Goal: Task Accomplishment & Management: Complete application form

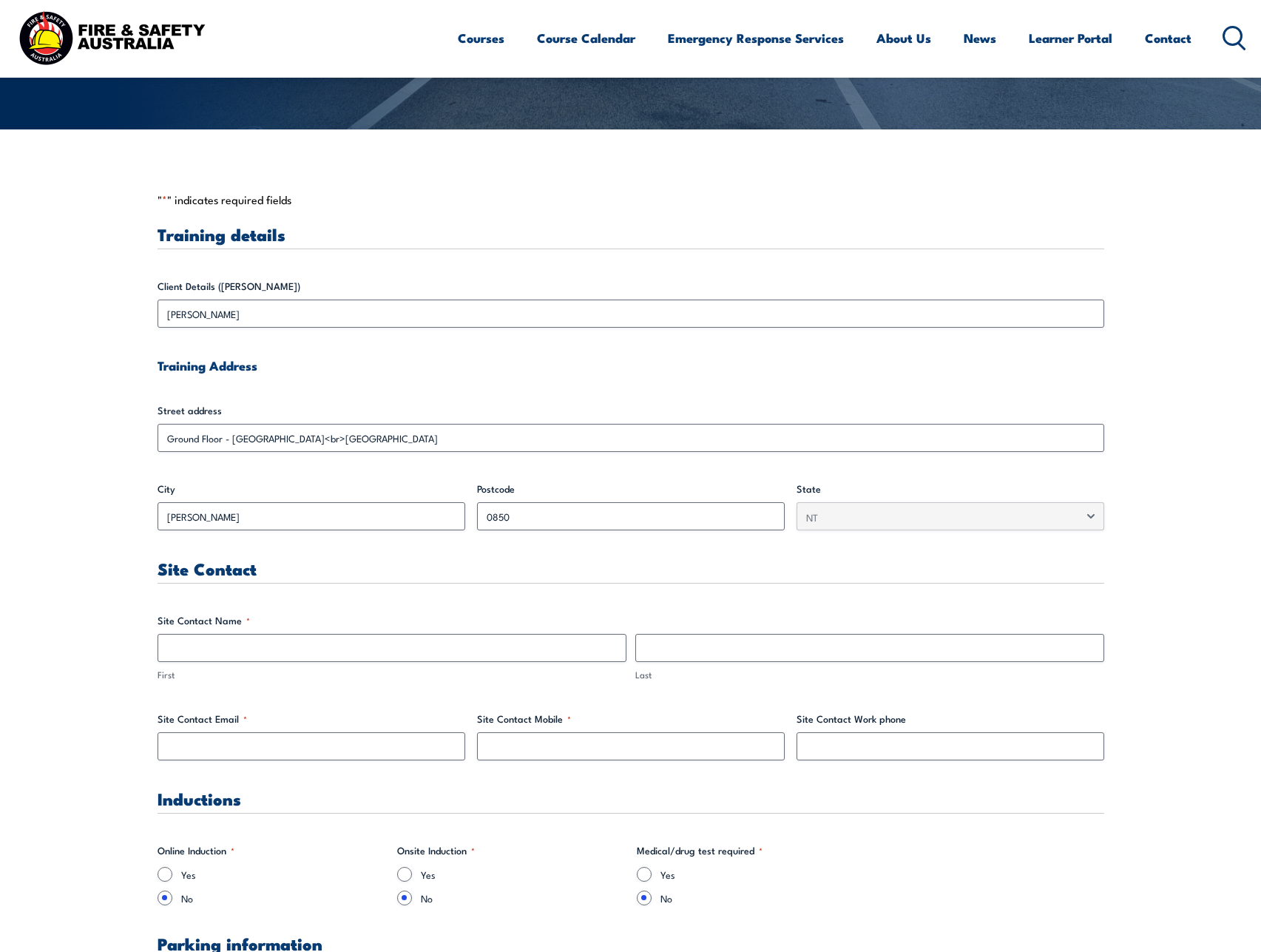
scroll to position [296, 0]
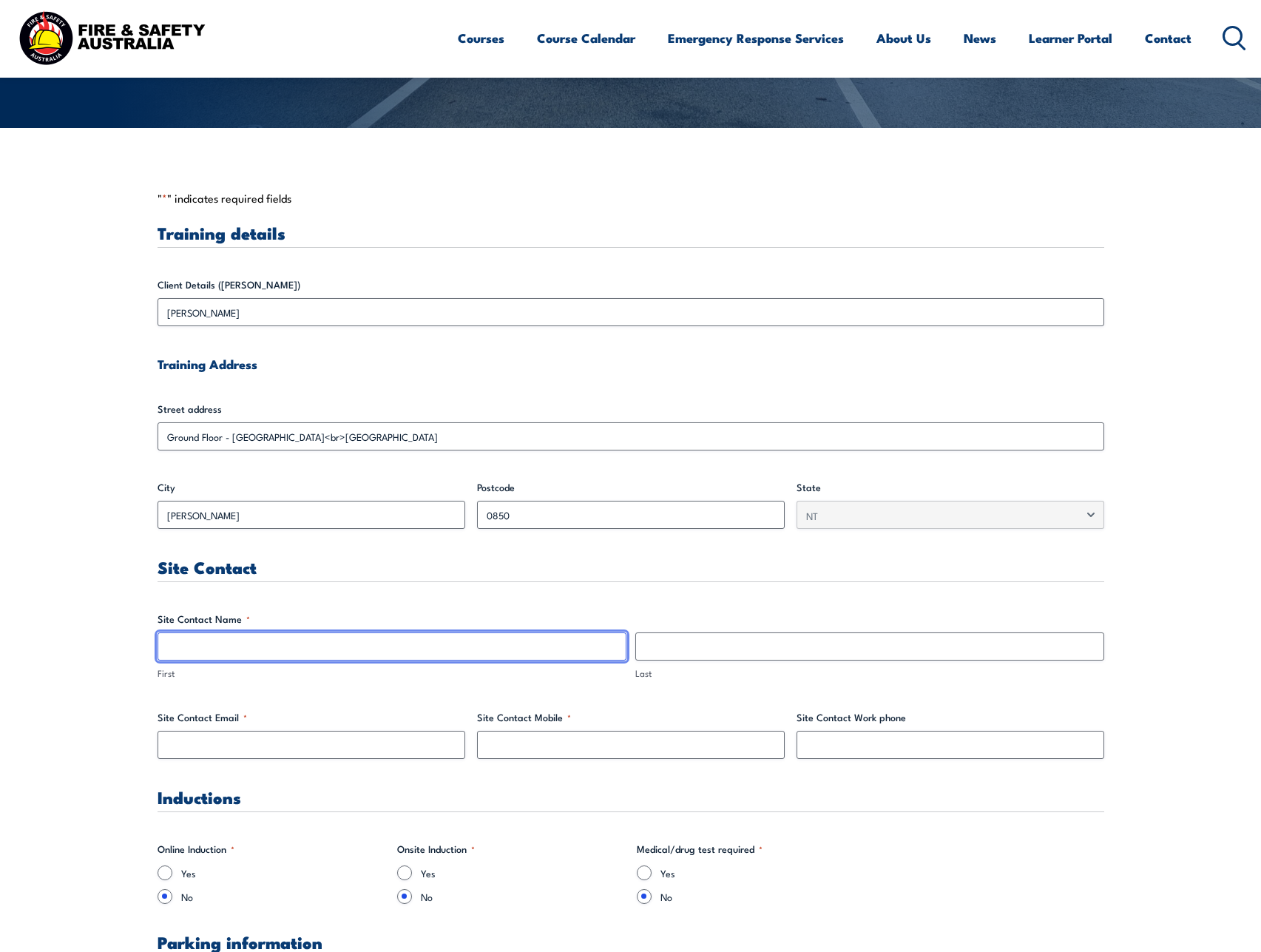
click at [328, 659] on input "First" at bounding box center [392, 646] width 469 height 28
type input "[PERSON_NAME]"
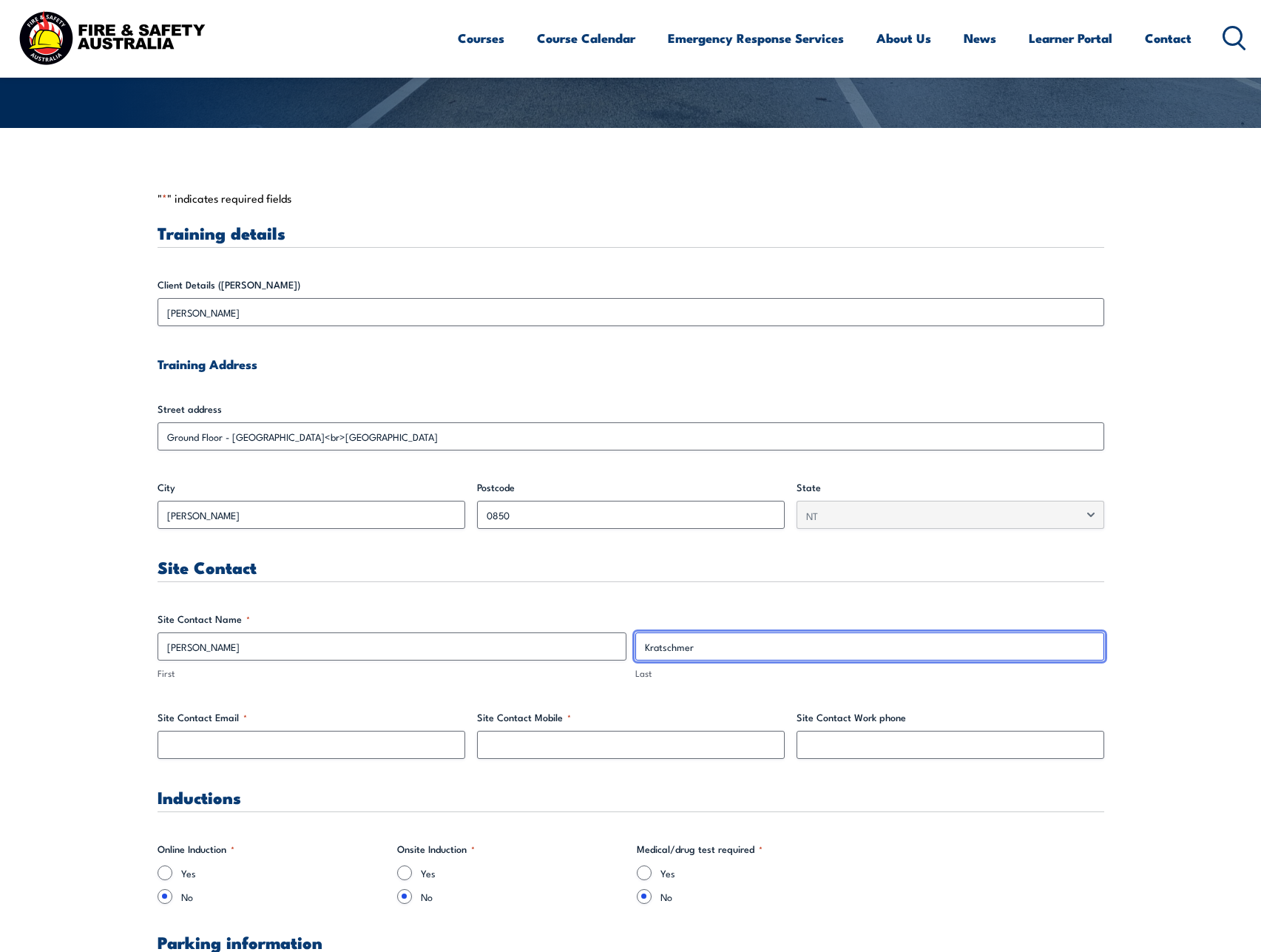
type input "Kratschmer"
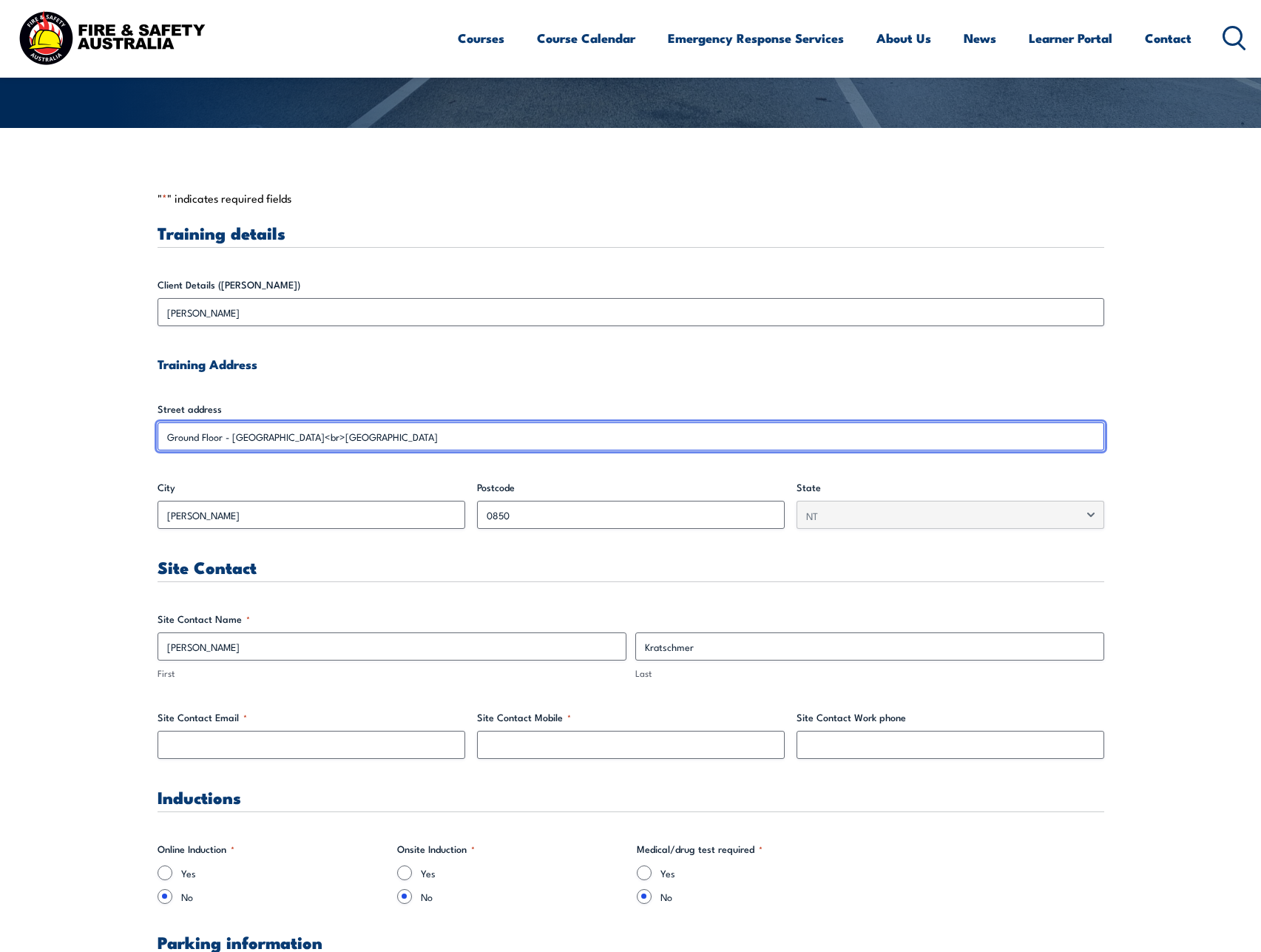
click at [389, 435] on input "Ground Floor - [GEOGRAPHIC_DATA]<br>[GEOGRAPHIC_DATA]" at bounding box center [631, 436] width 946 height 28
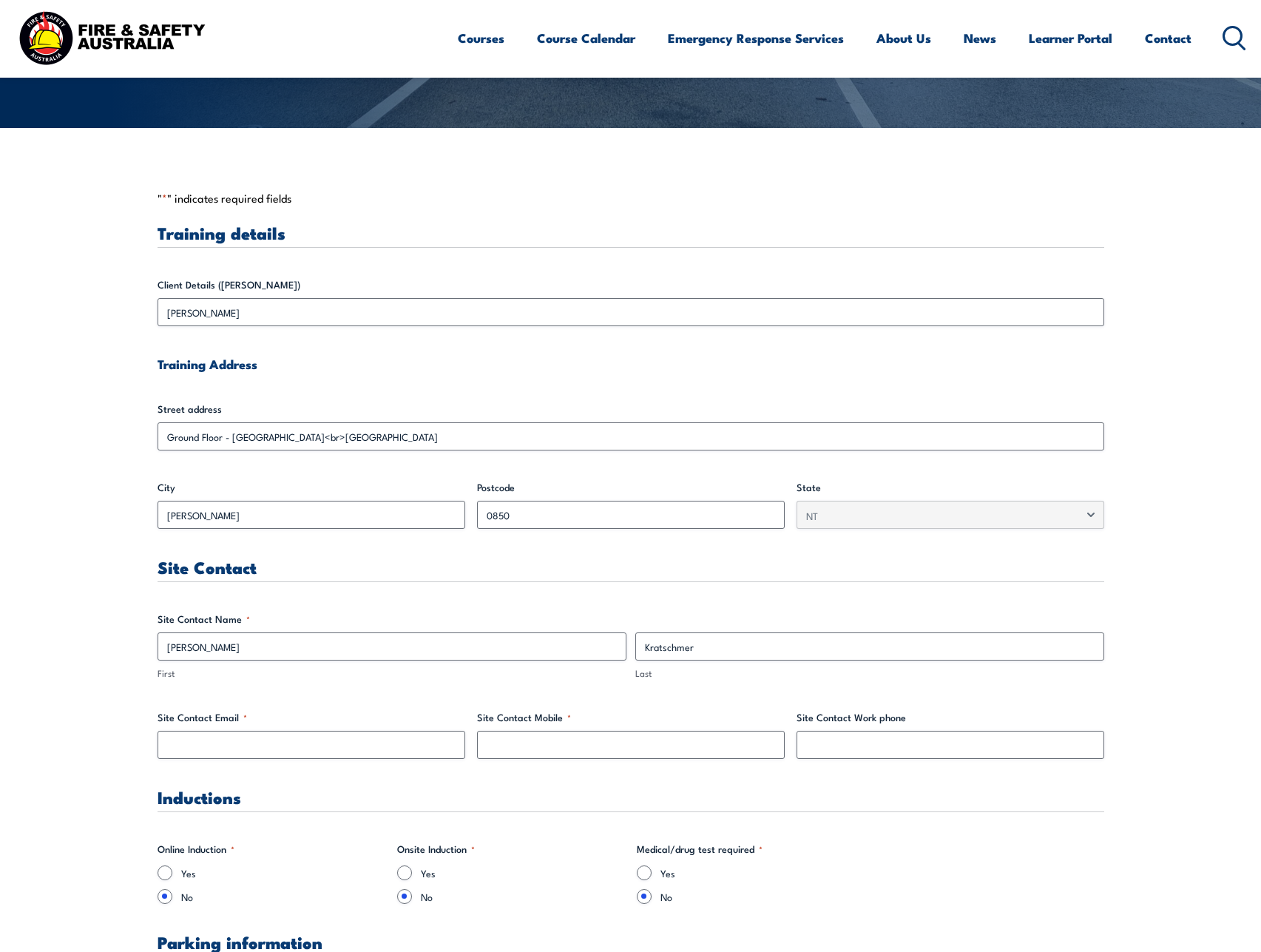
click at [193, 729] on div "Site Contact Email *" at bounding box center [311, 733] width 307 height 49
click at [199, 750] on input "Site Contact Email *" at bounding box center [311, 744] width 307 height 28
type input "[PERSON_NAME][EMAIL_ADDRESS][PERSON_NAME][DOMAIN_NAME]"
type input "0400 694 864"
drag, startPoint x: 576, startPoint y: 741, endPoint x: 196, endPoint y: 769, distance: 381.0
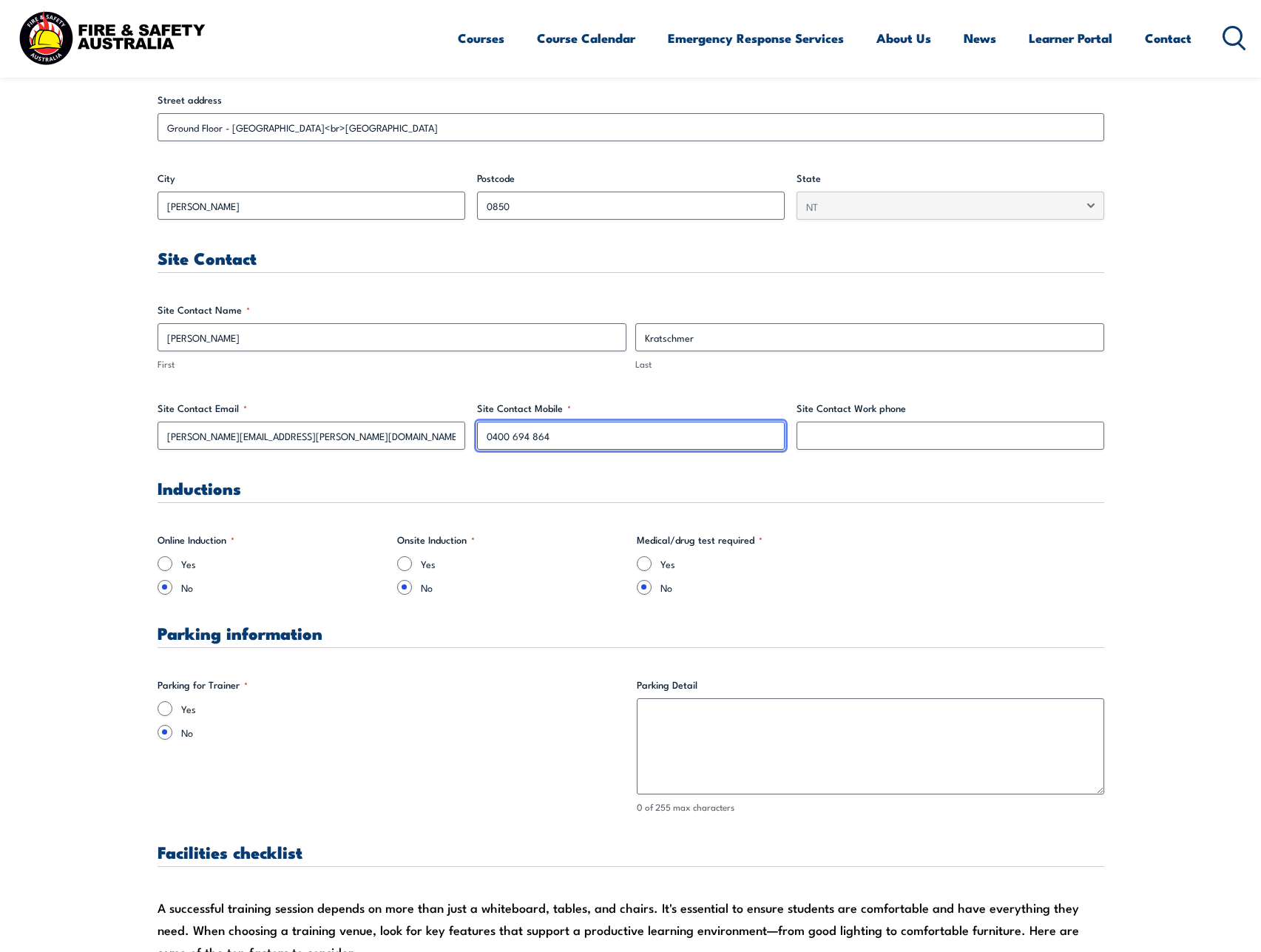
scroll to position [789, 0]
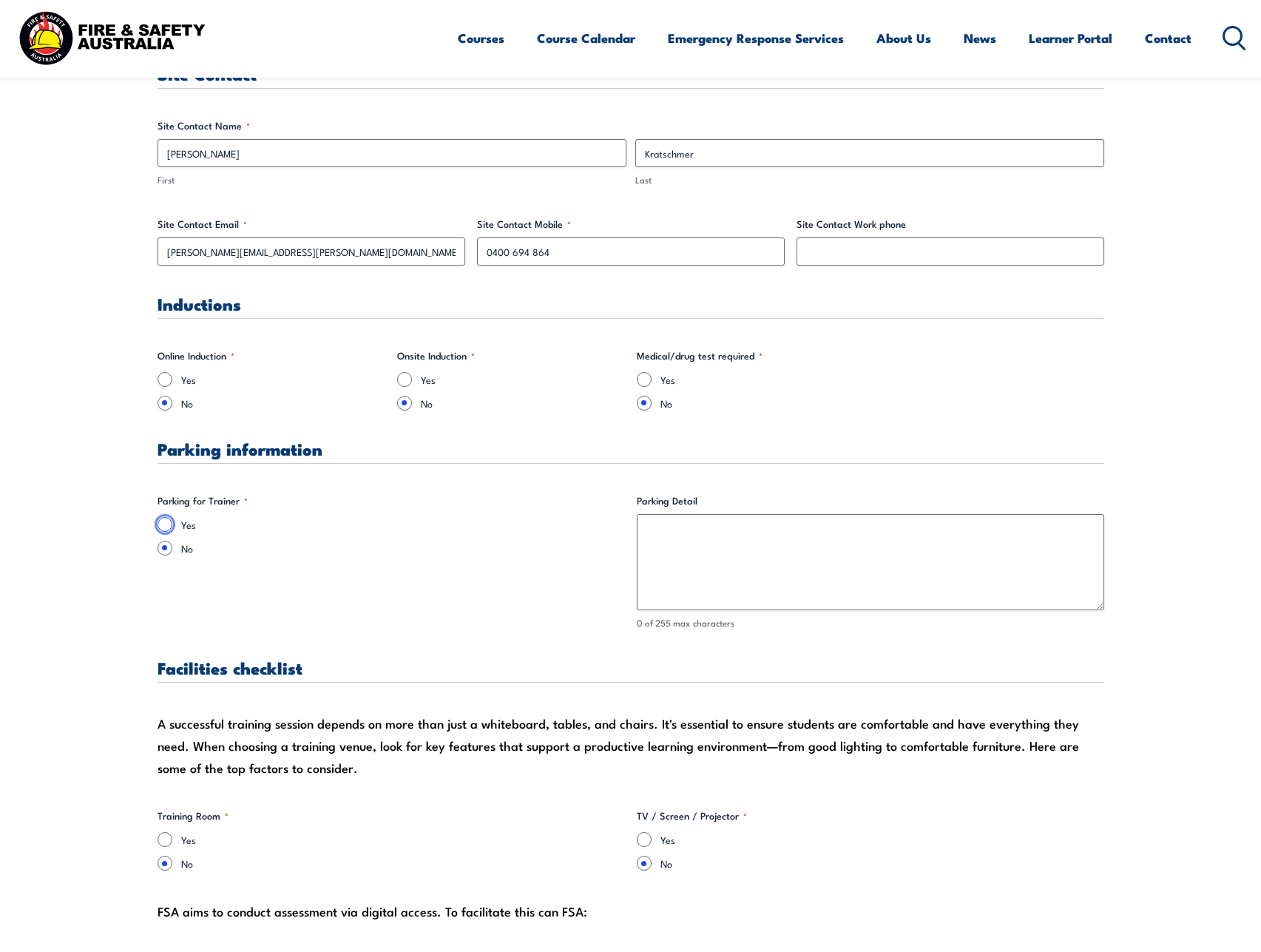
click at [164, 524] on input "Yes" at bounding box center [165, 524] width 15 height 15
radio input "true"
click at [670, 516] on textarea "Parking Detail" at bounding box center [870, 562] width 468 height 96
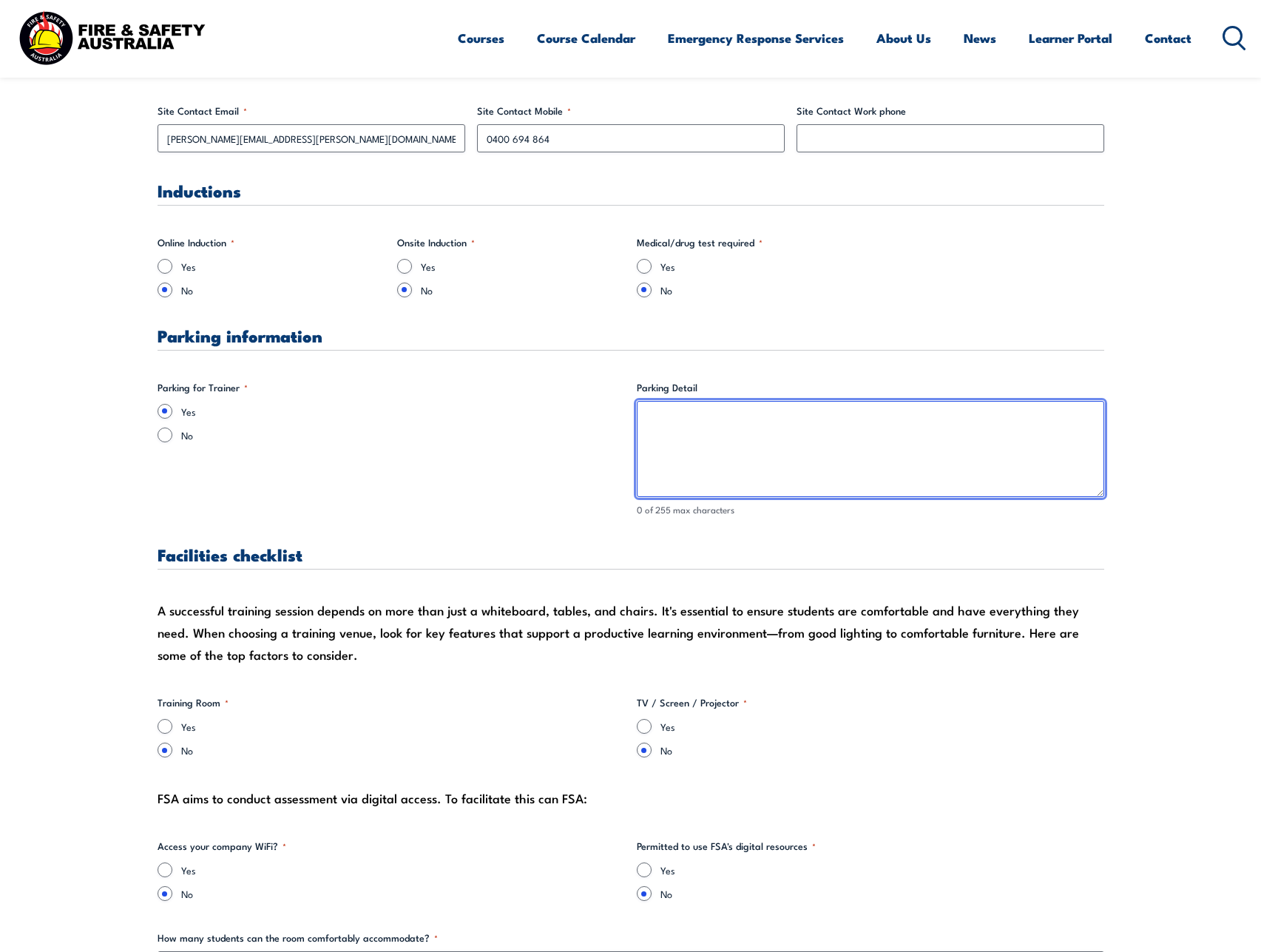
scroll to position [1085, 0]
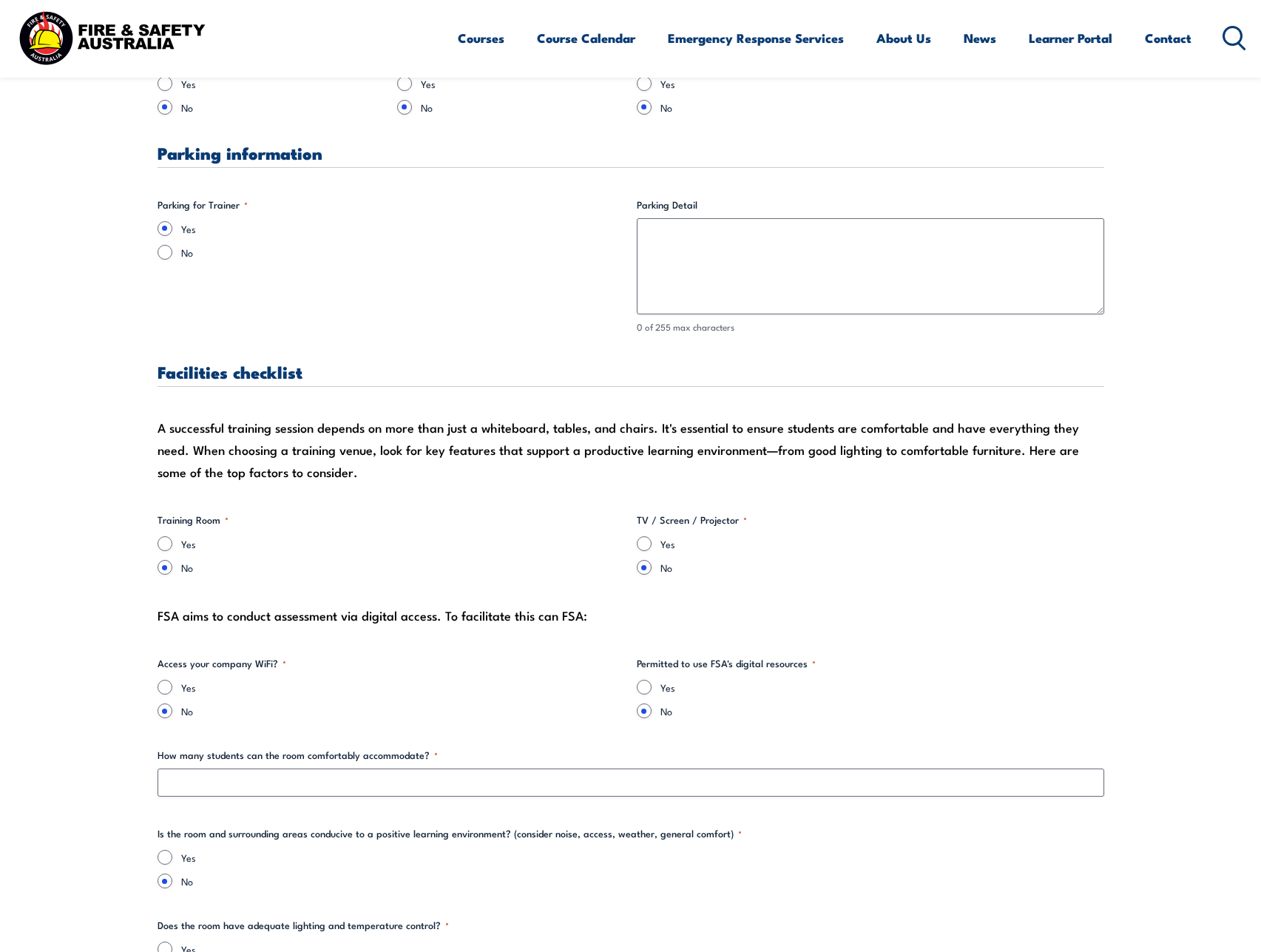
click at [650, 546] on div "Yes" at bounding box center [870, 543] width 468 height 15
click at [640, 546] on input "Yes" at bounding box center [644, 543] width 15 height 15
radio input "true"
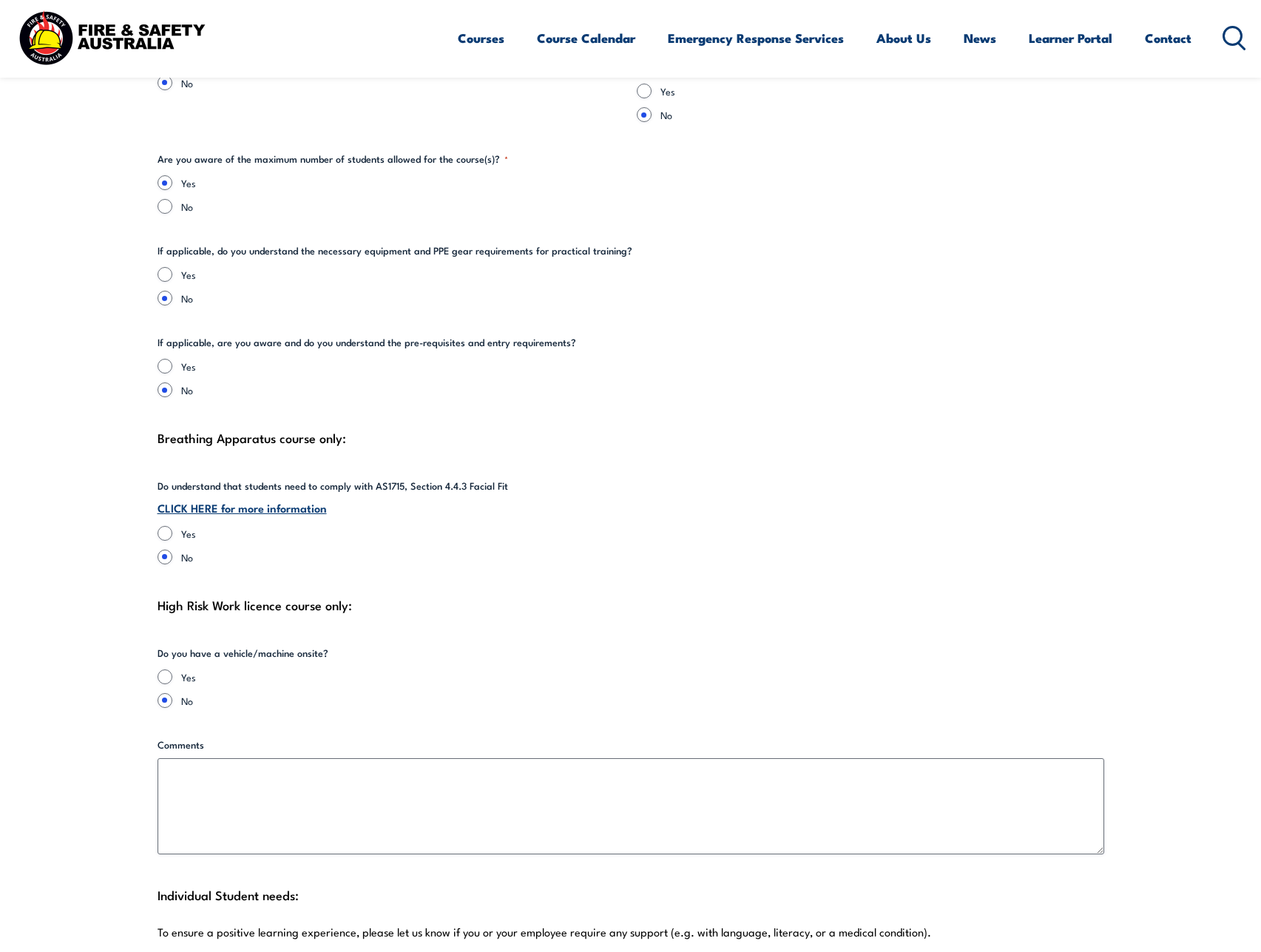
scroll to position [3254, 0]
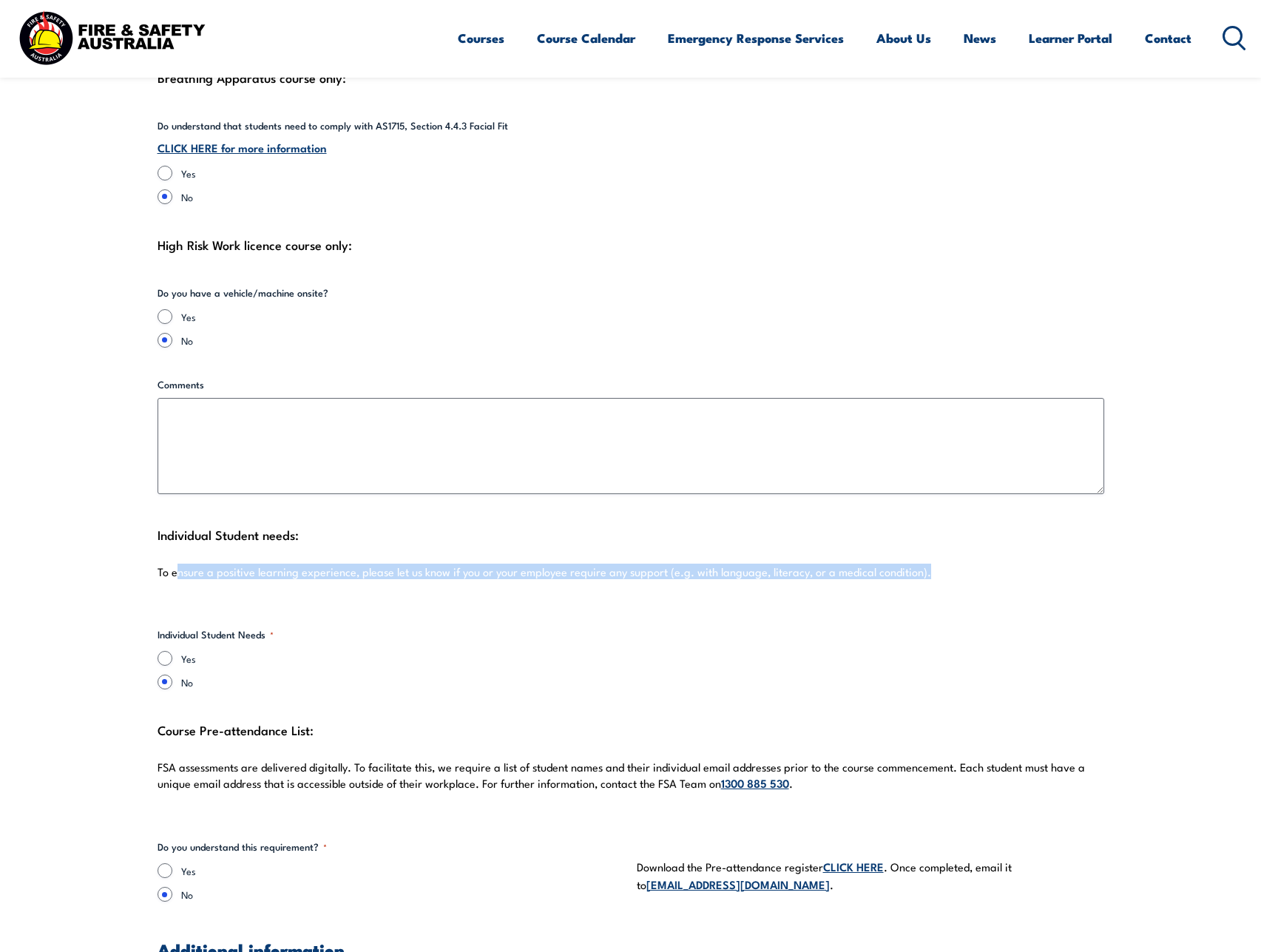
drag, startPoint x: 178, startPoint y: 564, endPoint x: 924, endPoint y: 556, distance: 746.0
click at [924, 565] on p "To ensure a positive learning experience, please let us know if you or your emp…" at bounding box center [631, 572] width 946 height 15
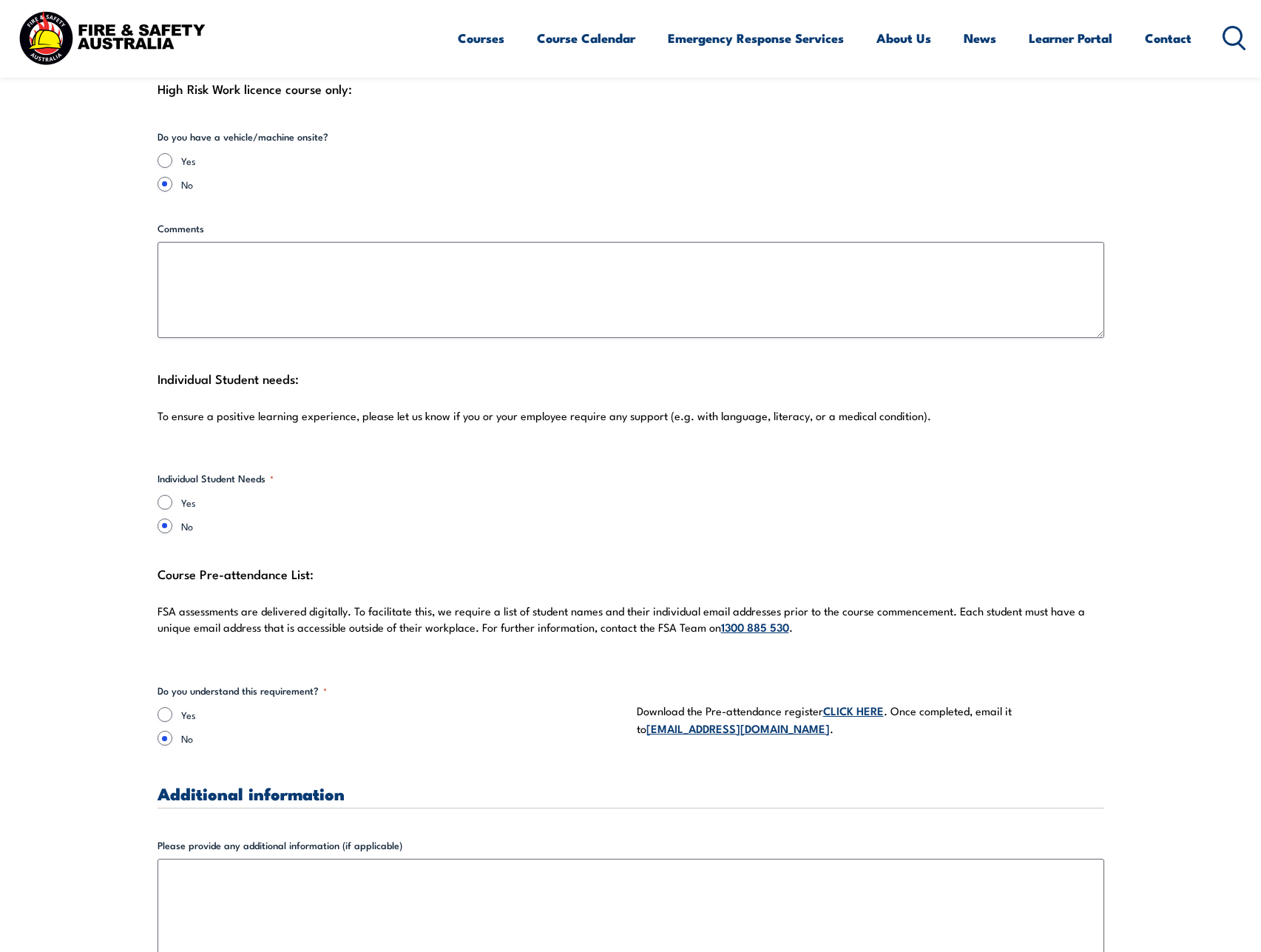
scroll to position [3451, 0]
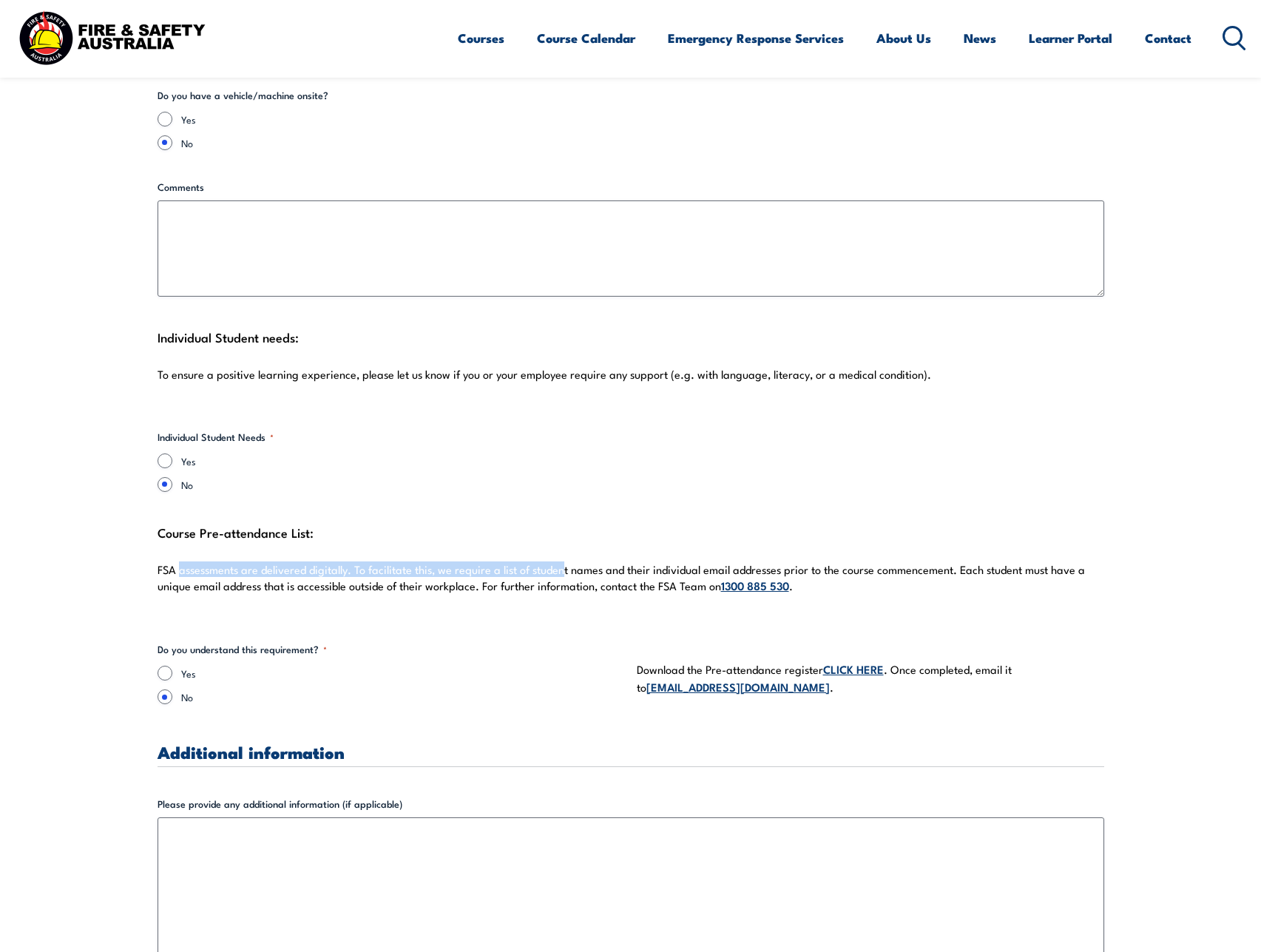
drag, startPoint x: 177, startPoint y: 557, endPoint x: 577, endPoint y: 557, distance: 400.0
click at [577, 562] on p "FSA assessments are delivered digitally. To facilitate this, we require a list …" at bounding box center [631, 577] width 946 height 31
drag, startPoint x: 210, startPoint y: 557, endPoint x: 496, endPoint y: 557, distance: 286.0
click at [496, 562] on p "FSA assessments are delivered digitally. To facilitate this, we require a list …" at bounding box center [631, 577] width 946 height 31
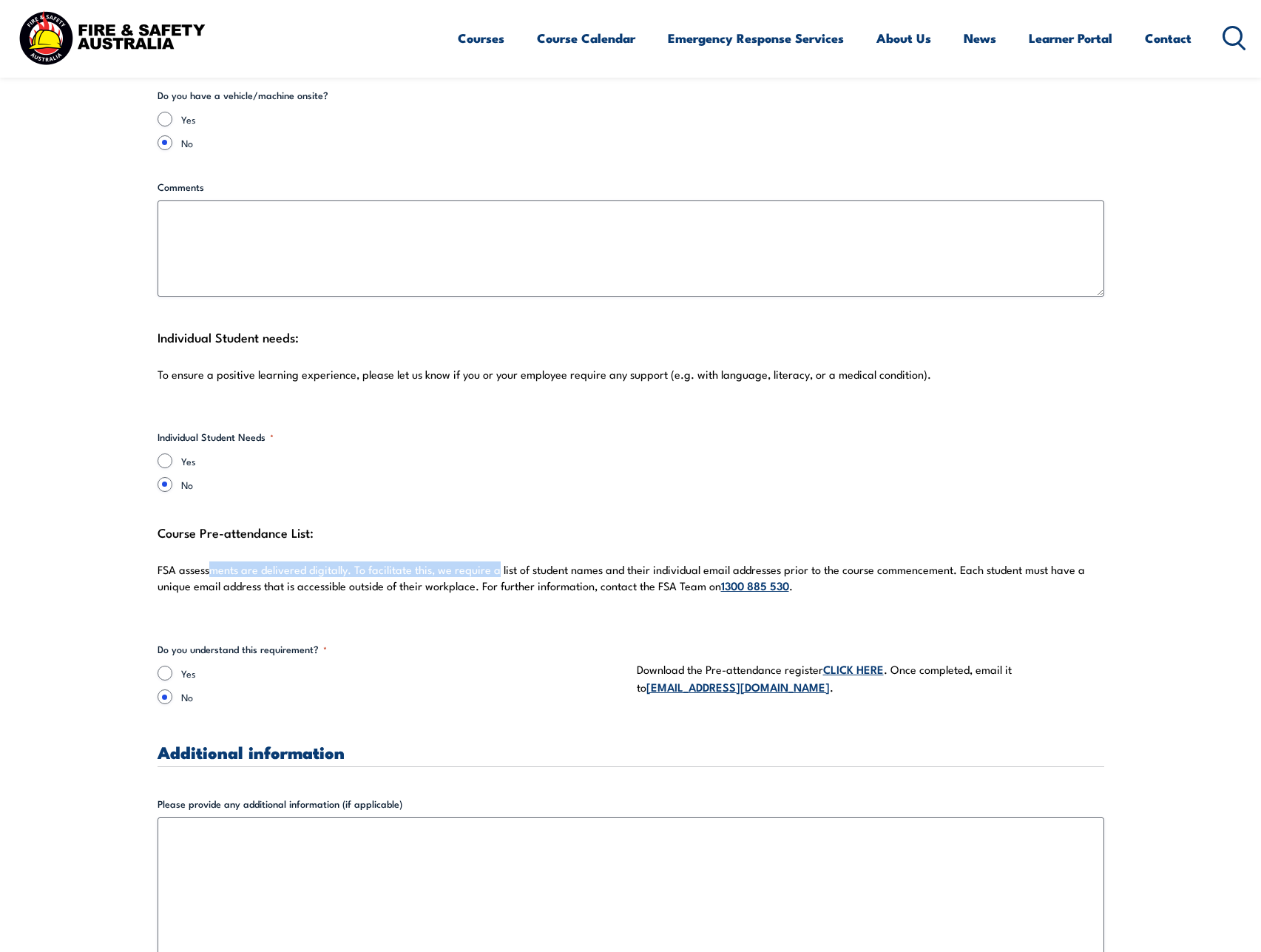
click at [496, 562] on p "FSA assessments are delivered digitally. To facilitate this, we require a list …" at bounding box center [631, 577] width 946 height 31
drag, startPoint x: 178, startPoint y: 568, endPoint x: 518, endPoint y: 568, distance: 340.0
click at [517, 568] on p "FSA assessments are delivered digitally. To facilitate this, we require a list …" at bounding box center [631, 577] width 946 height 31
click at [518, 568] on p "FSA assessments are delivered digitally. To facilitate this, we require a list …" at bounding box center [631, 577] width 946 height 31
click at [174, 665] on div "Yes" at bounding box center [391, 672] width 468 height 15
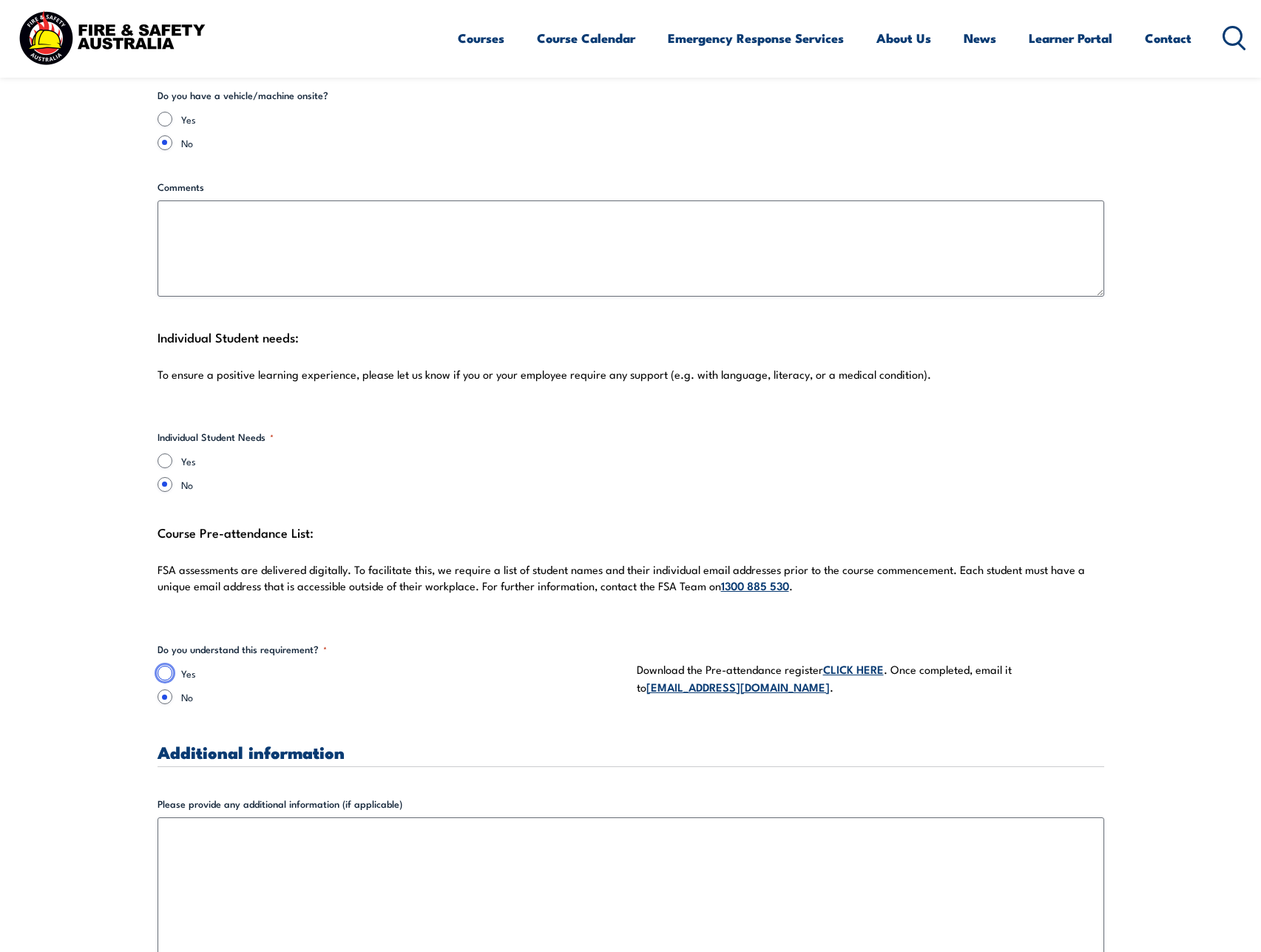
click at [158, 665] on input "Yes" at bounding box center [165, 672] width 15 height 15
radio input "true"
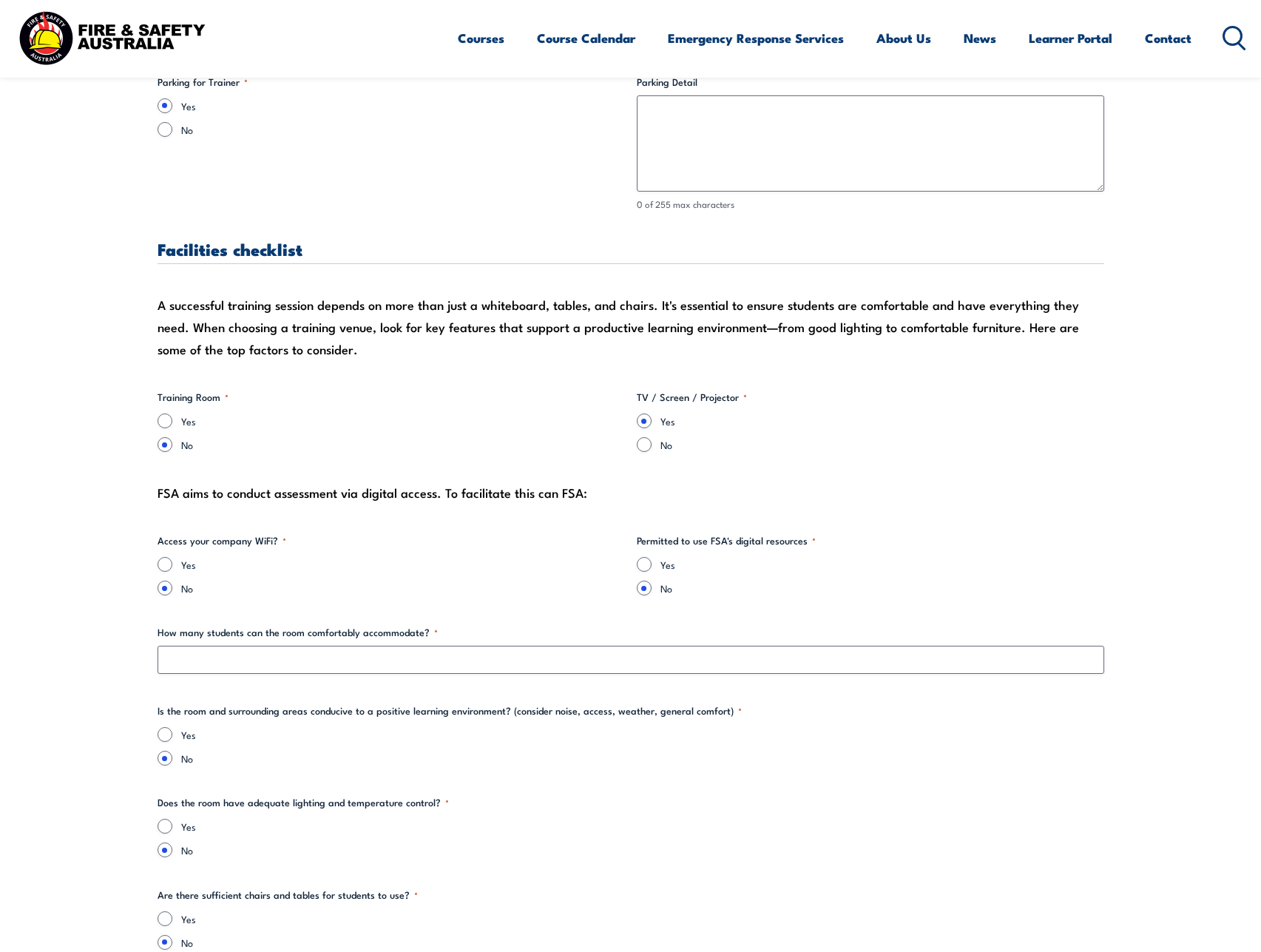
scroll to position [1381, 0]
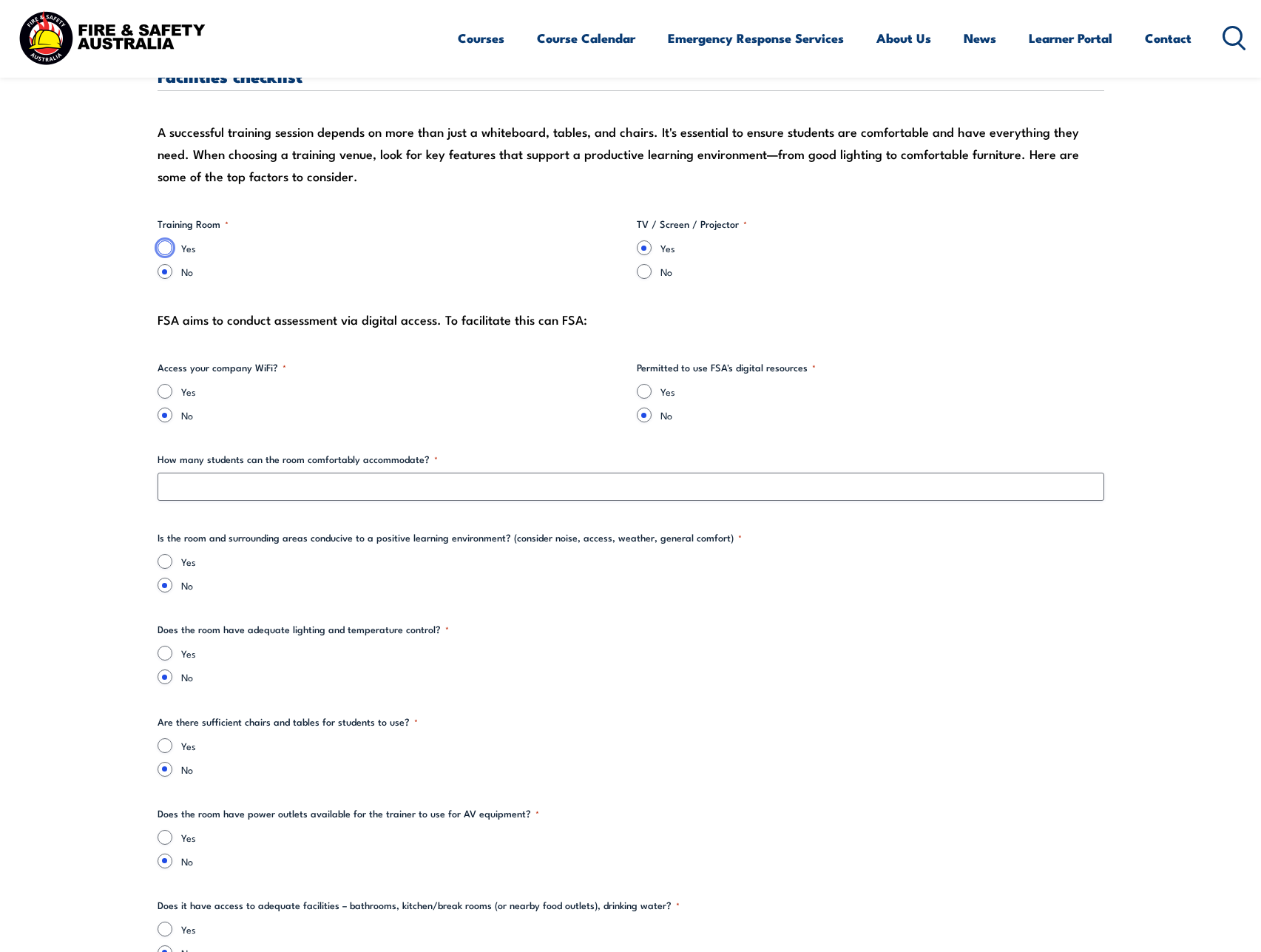
click at [166, 244] on input "Yes" at bounding box center [165, 248] width 15 height 15
radio input "true"
click at [311, 329] on div "FSA aims to conduct assessment via digital access. To facilitate this can FSA:" at bounding box center [631, 319] width 946 height 22
drag, startPoint x: 207, startPoint y: 319, endPoint x: 606, endPoint y: 315, distance: 399.0
click at [606, 315] on div "FSA aims to conduct assessment via digital access. To facilitate this can FSA:" at bounding box center [631, 319] width 946 height 22
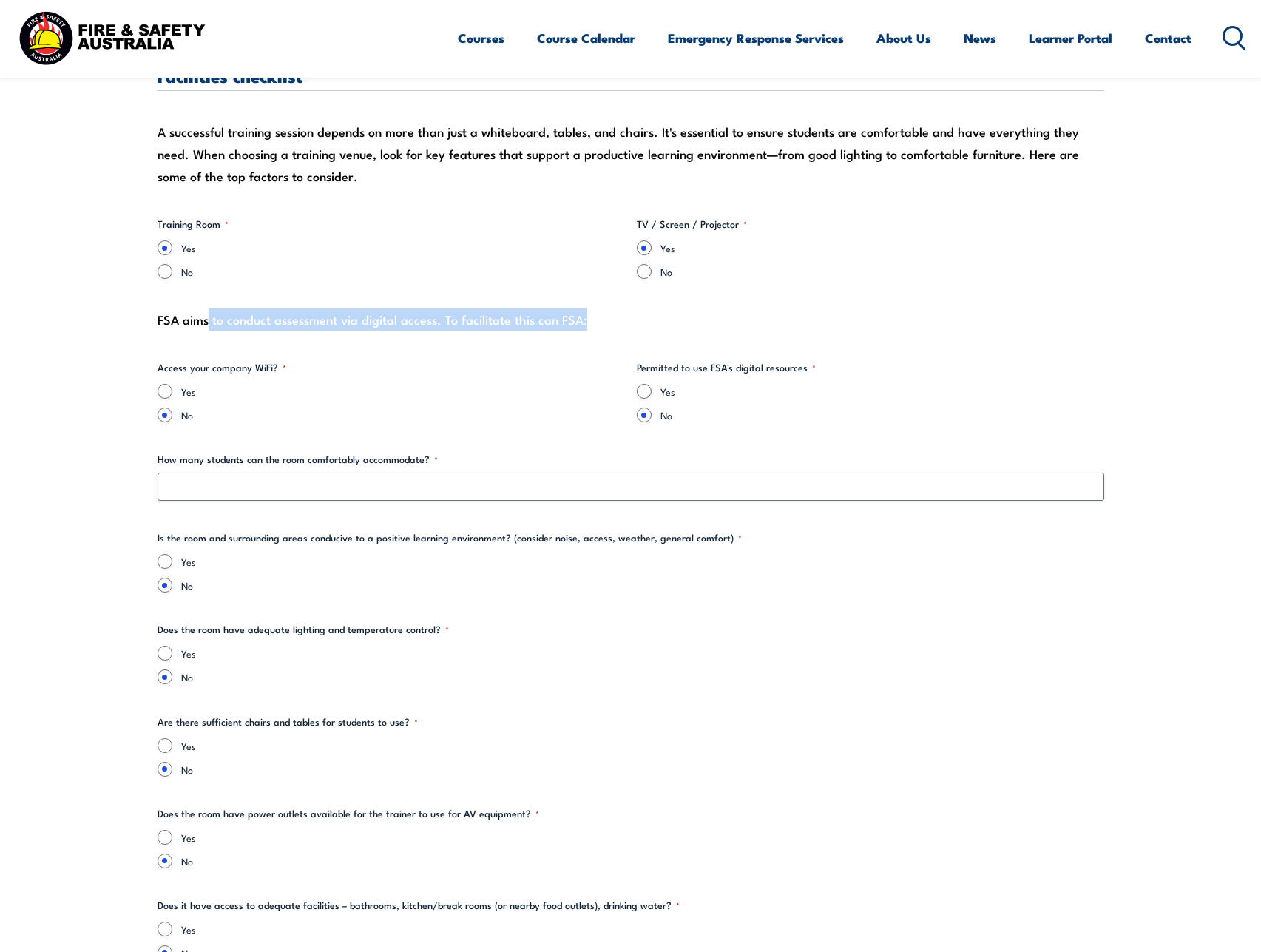
click at [604, 315] on div "FSA aims to conduct assessment via digital access. To facilitate this can FSA:" at bounding box center [631, 319] width 946 height 22
drag, startPoint x: 661, startPoint y: 367, endPoint x: 788, endPoint y: 367, distance: 127.0
click at [788, 367] on legend "Permitted to use FSA's digital resources *" at bounding box center [726, 367] width 179 height 15
click at [748, 374] on legend "Permitted to use FSA's digital resources *" at bounding box center [726, 367] width 179 height 15
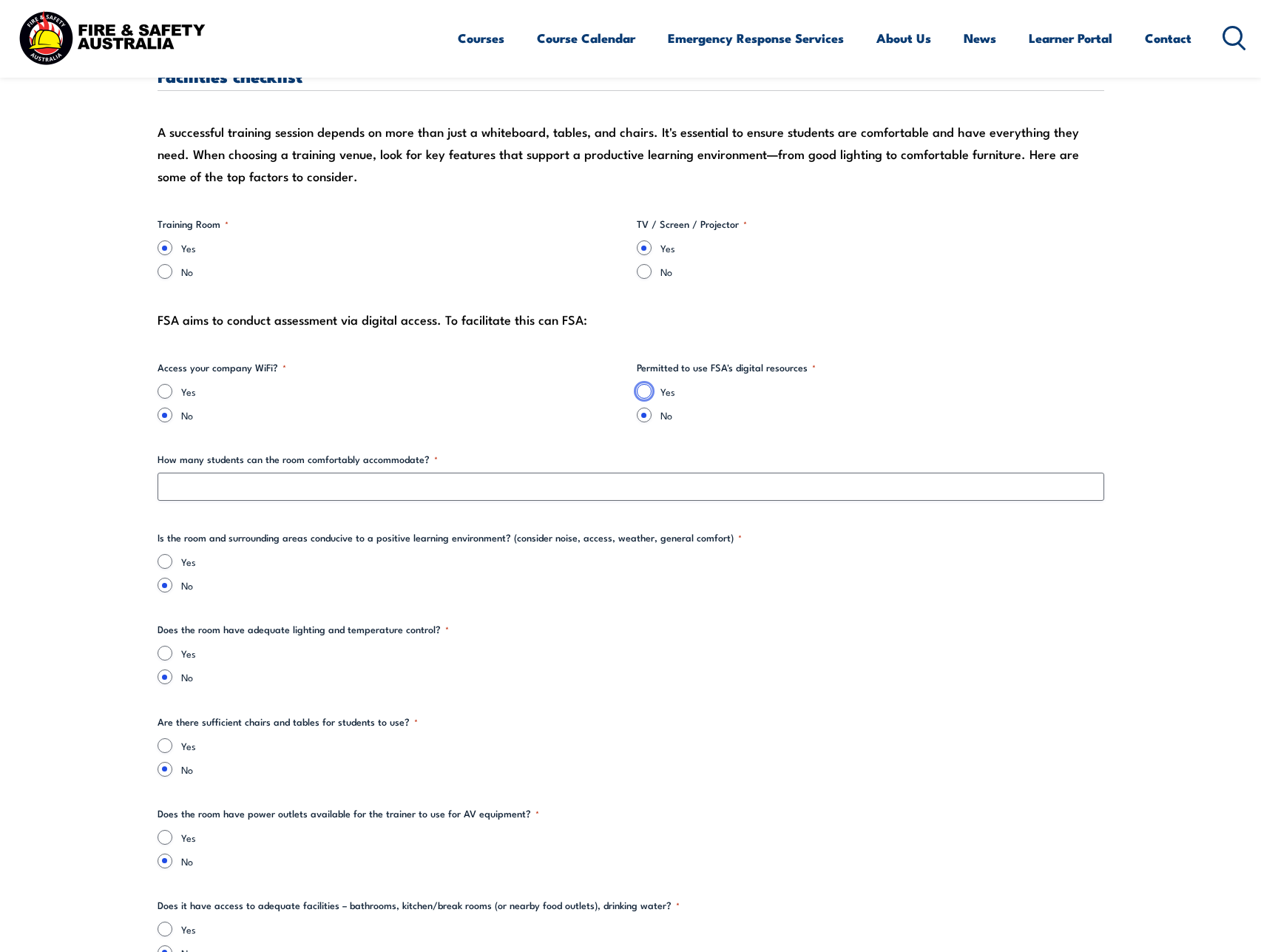
click at [648, 389] on input "Yes" at bounding box center [644, 391] width 15 height 15
radio input "true"
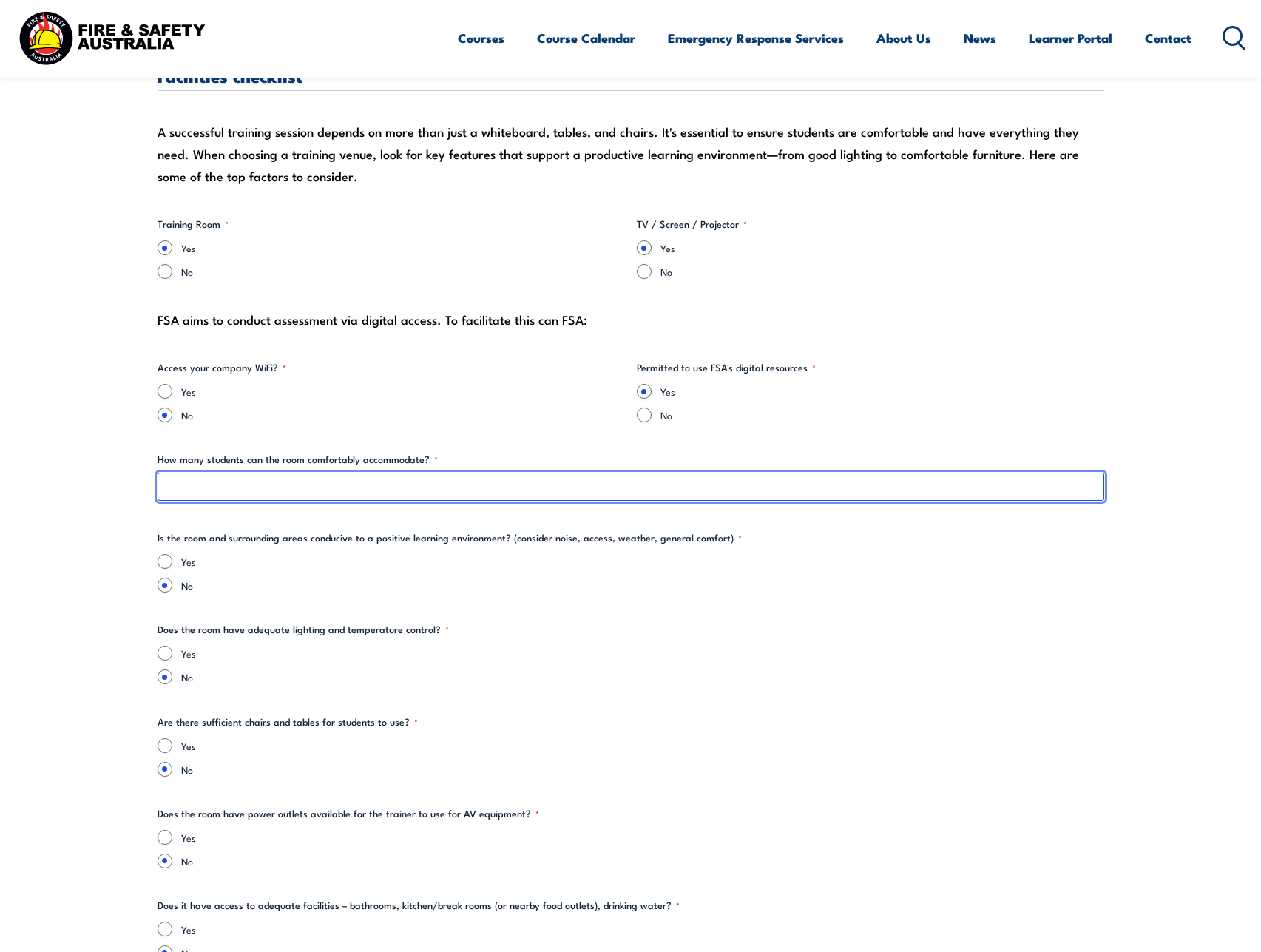
click at [183, 488] on input "How many students can the room comfortably accommodate? *" at bounding box center [631, 486] width 946 height 28
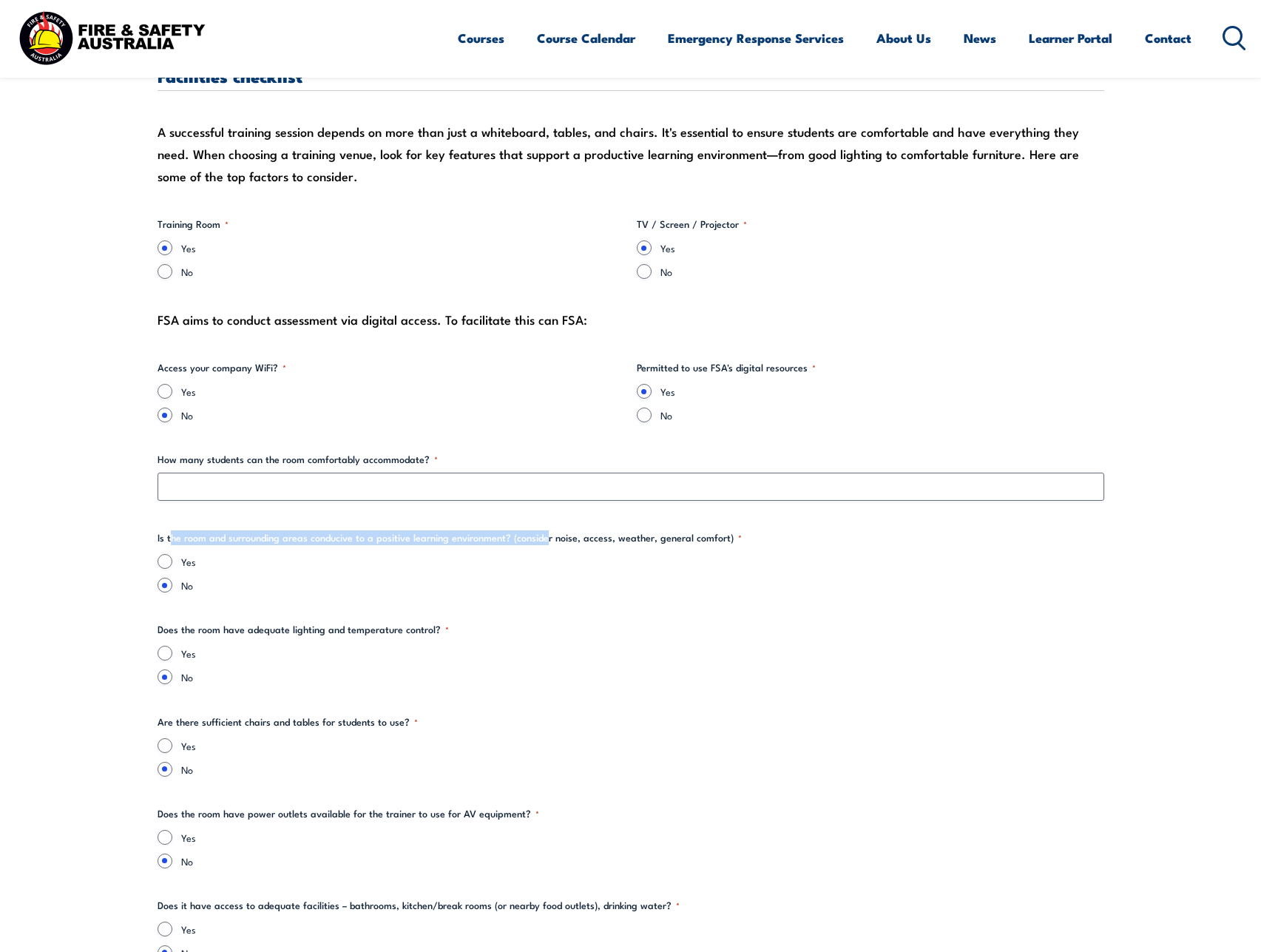
drag, startPoint x: 172, startPoint y: 534, endPoint x: 548, endPoint y: 532, distance: 376.0
click at [548, 532] on legend "Is the room and surrounding areas conducive to a positive learning environment?…" at bounding box center [449, 538] width 584 height 15
click at [227, 185] on div "A successful training session depends on more than just a whiteboard, tables, a…" at bounding box center [631, 154] width 946 height 66
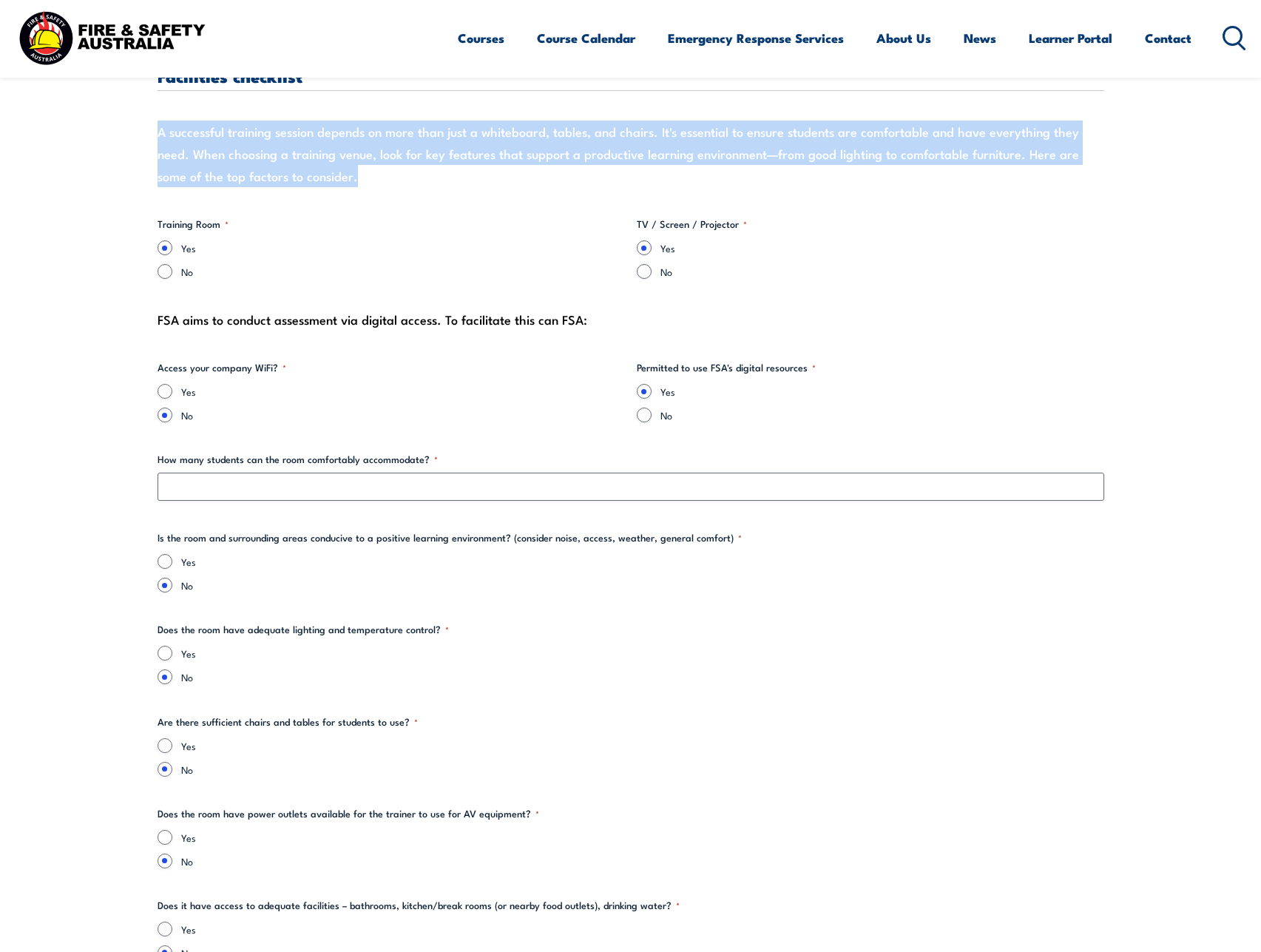
drag, startPoint x: 294, startPoint y: 178, endPoint x: 158, endPoint y: 127, distance: 145.2
click at [158, 127] on div "A successful training session depends on more than just a whiteboard, tables, a…" at bounding box center [631, 154] width 946 height 66
drag, startPoint x: 158, startPoint y: 127, endPoint x: 302, endPoint y: 179, distance: 153.1
click at [302, 179] on div "A successful training session depends on more than just a whiteboard, tables, a…" at bounding box center [631, 154] width 946 height 66
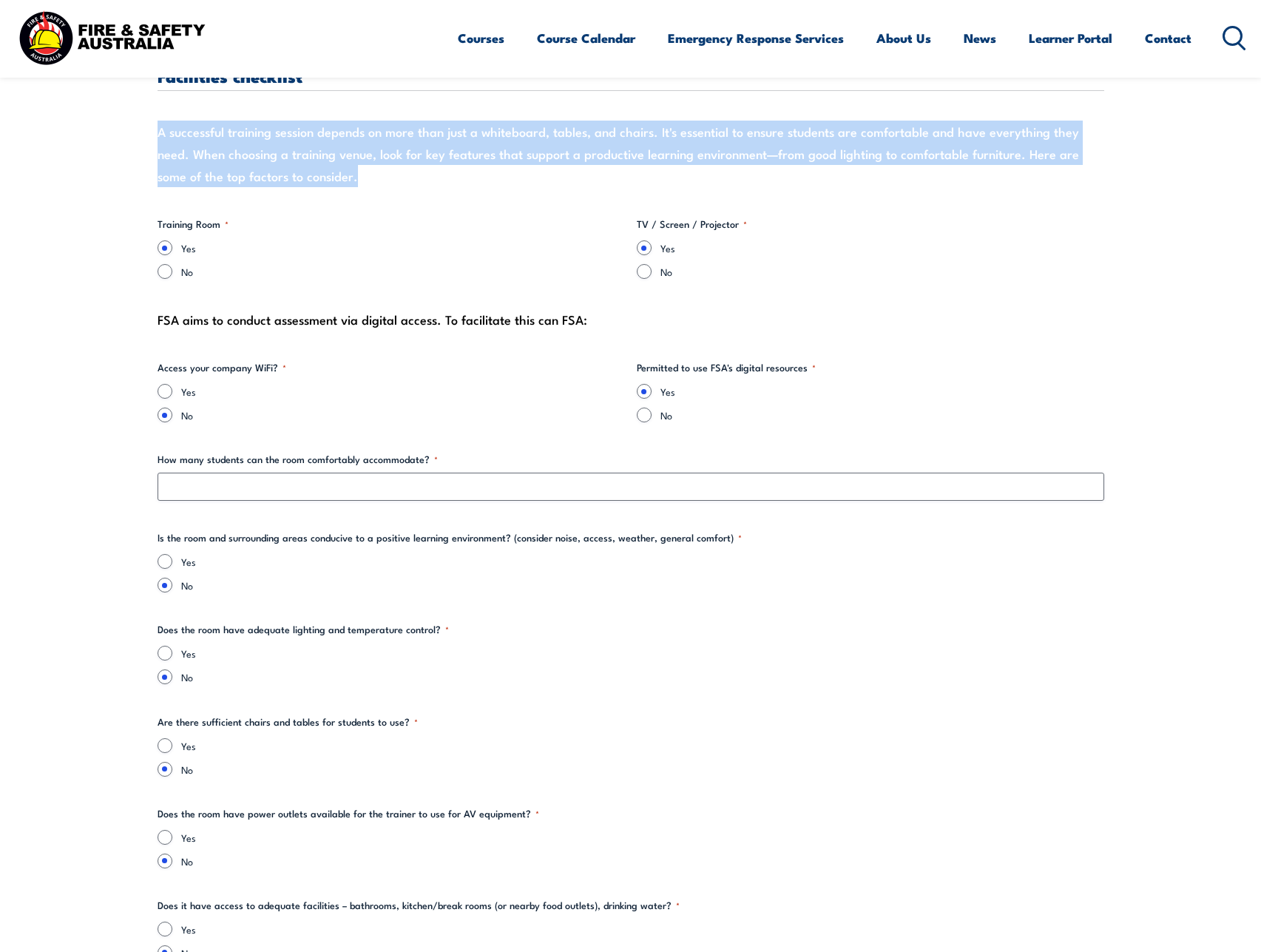
click at [303, 179] on div "A successful training session depends on more than just a whiteboard, tables, a…" at bounding box center [631, 154] width 946 height 66
drag, startPoint x: 294, startPoint y: 177, endPoint x: 157, endPoint y: 128, distance: 145.5
click at [158, 128] on div "A successful training session depends on more than just a whiteboard, tables, a…" at bounding box center [631, 154] width 946 height 66
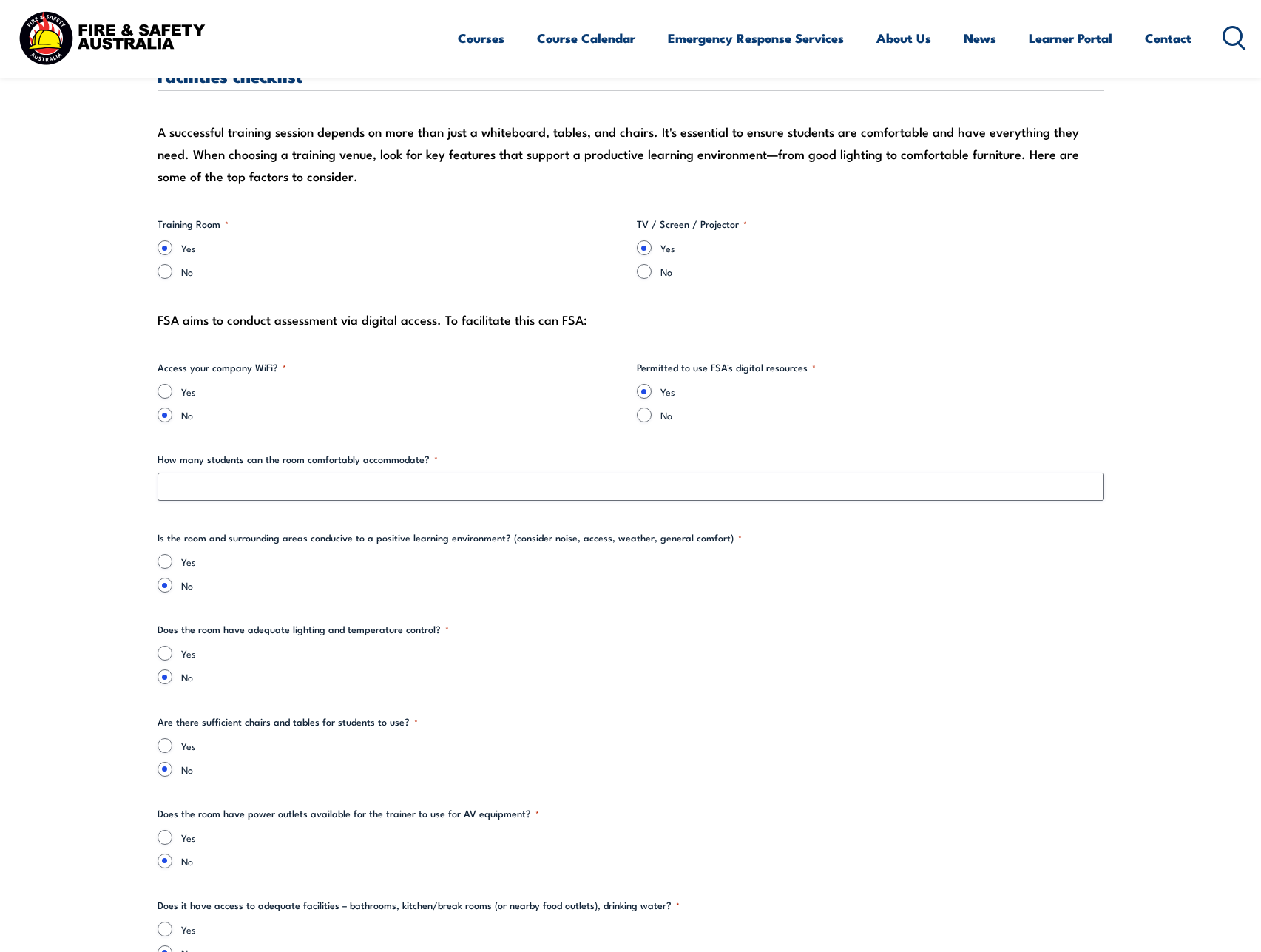
click at [323, 173] on div "A successful training session depends on more than just a whiteboard, tables, a…" at bounding box center [631, 154] width 946 height 66
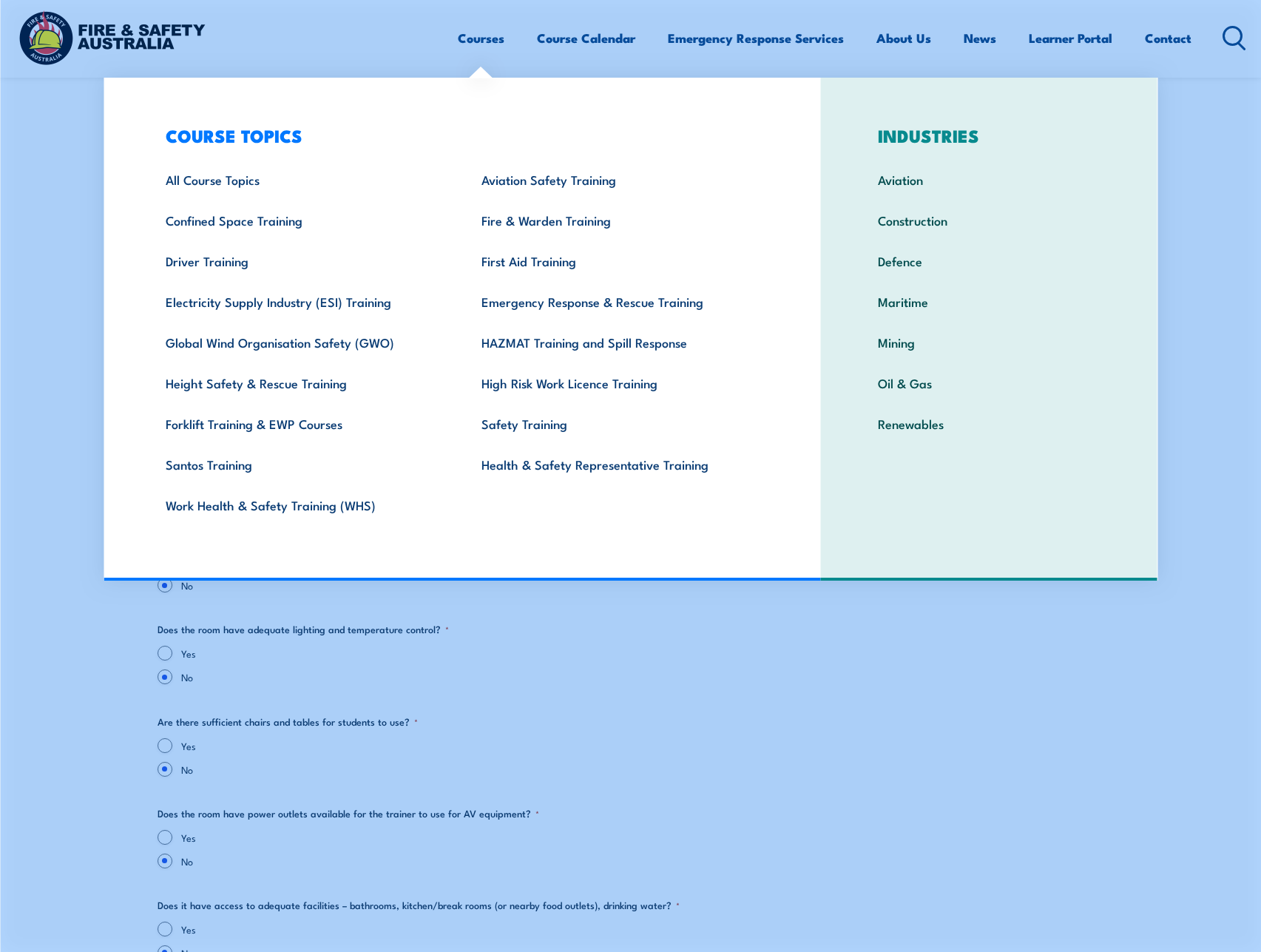
click at [665, 812] on fieldset "Does the room have power outlets available for the trainer to use for AV equipm…" at bounding box center [631, 837] width 946 height 62
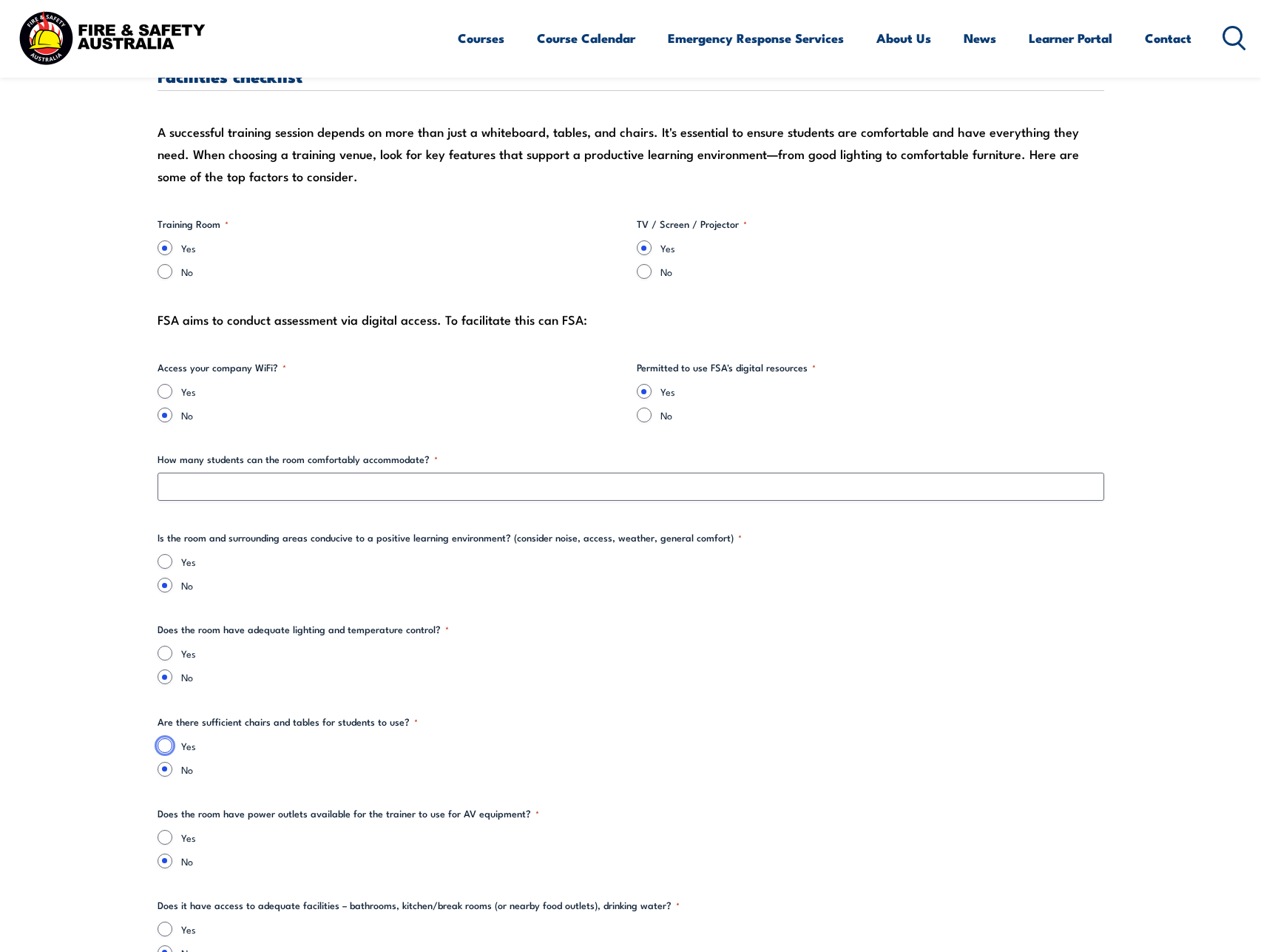
click at [168, 747] on input "Yes" at bounding box center [165, 745] width 15 height 15
radio input "true"
click at [168, 653] on input "Yes" at bounding box center [165, 653] width 15 height 15
radio input "true"
drag, startPoint x: 216, startPoint y: 538, endPoint x: 652, endPoint y: 534, distance: 436.0
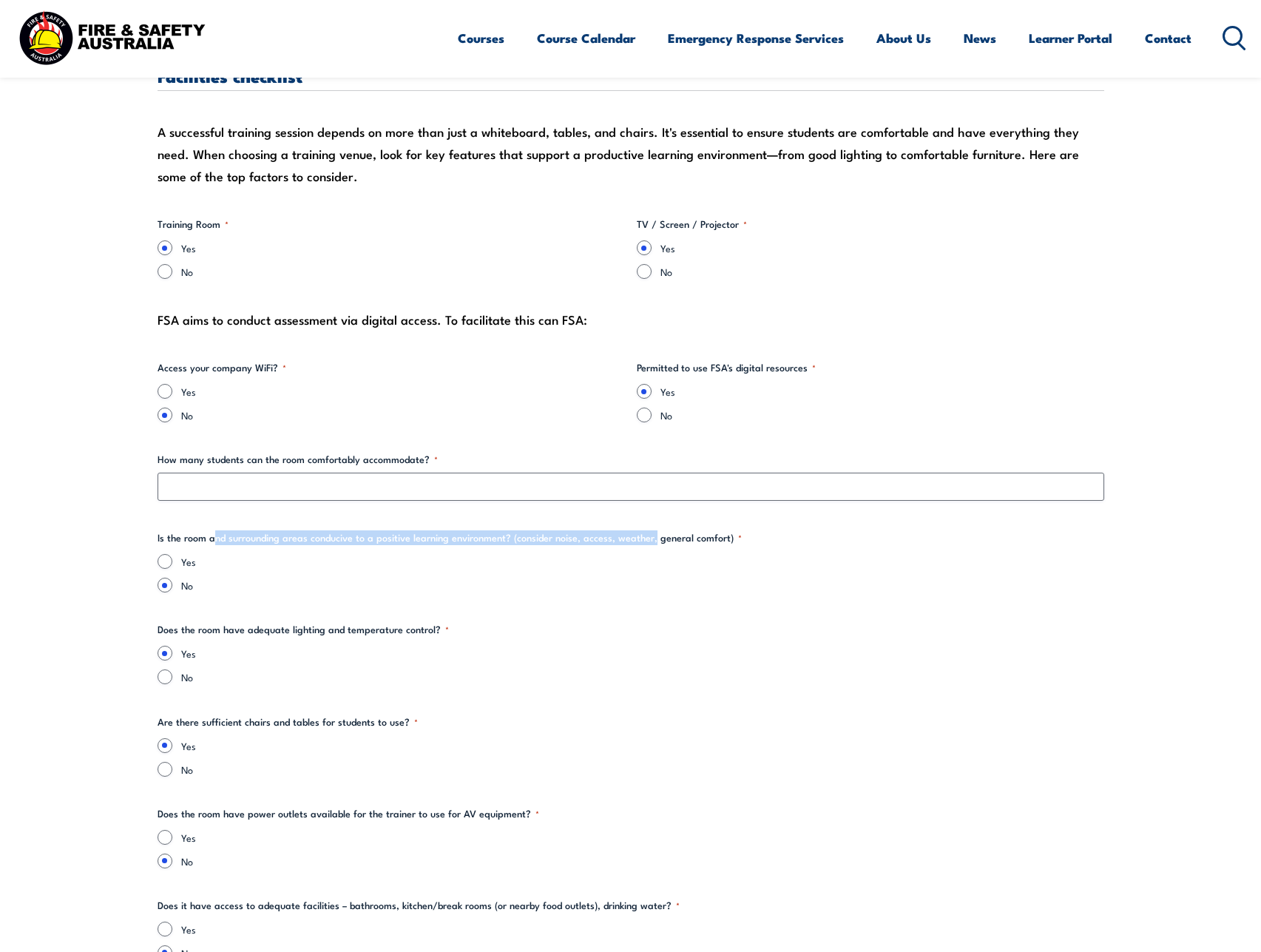
click at [652, 534] on legend "Is the room and surrounding areas conducive to a positive learning environment?…" at bounding box center [449, 538] width 584 height 15
click at [169, 565] on input "Yes" at bounding box center [165, 561] width 15 height 15
radio input "true"
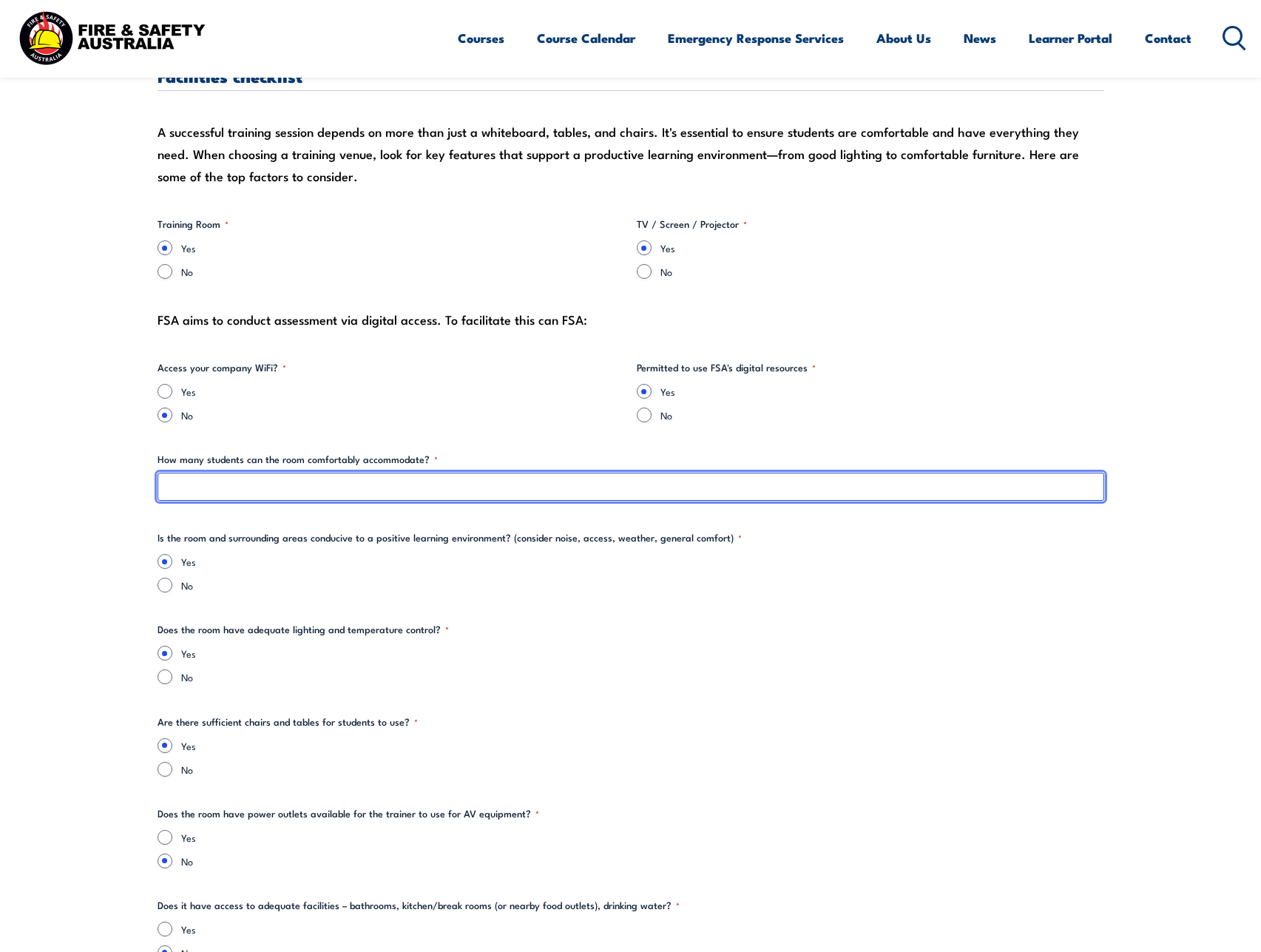
click at [244, 497] on input "How many students can the room comfortably accommodate? *" at bounding box center [631, 486] width 946 height 28
type input "20"
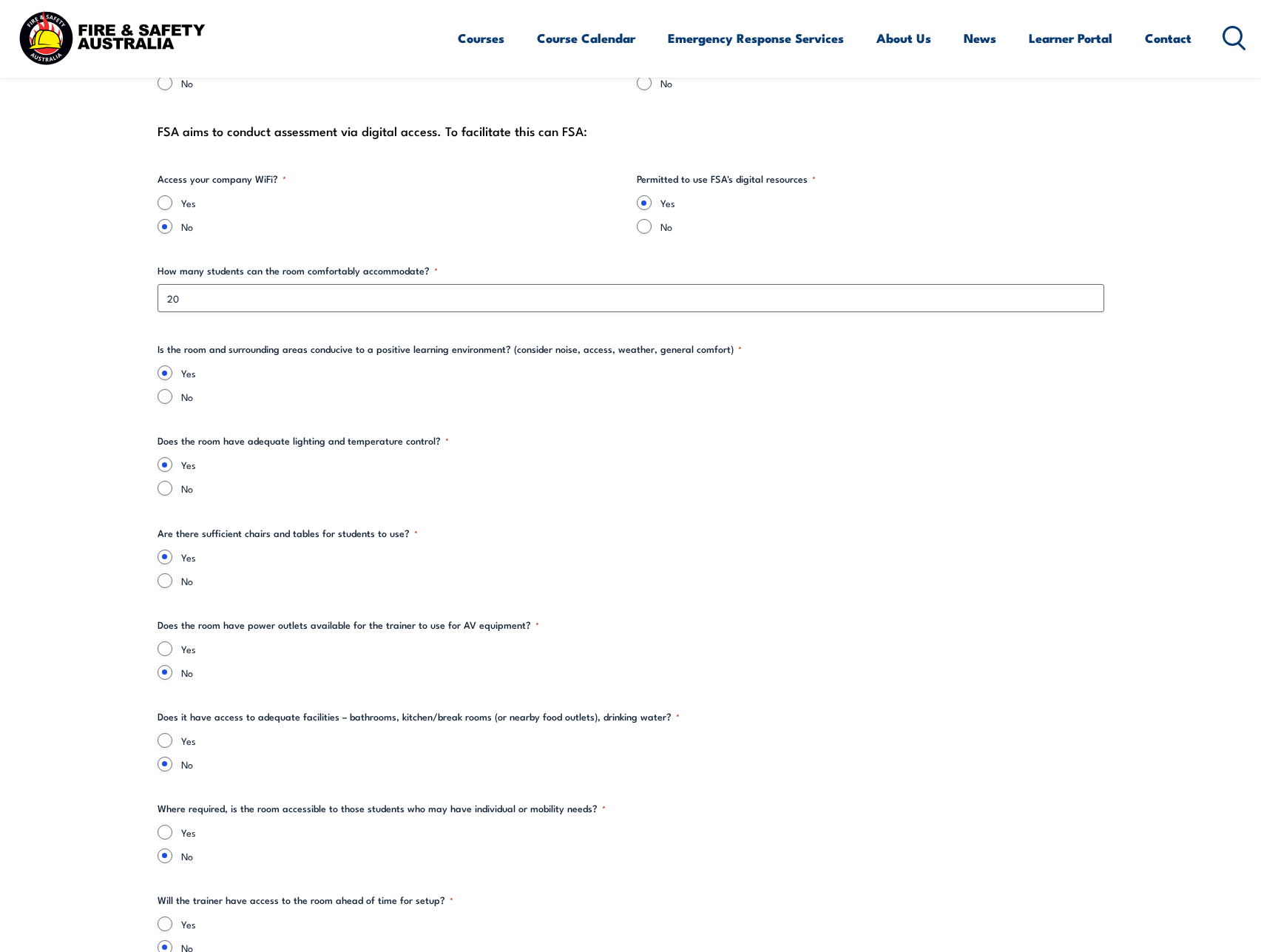
scroll to position [1577, 0]
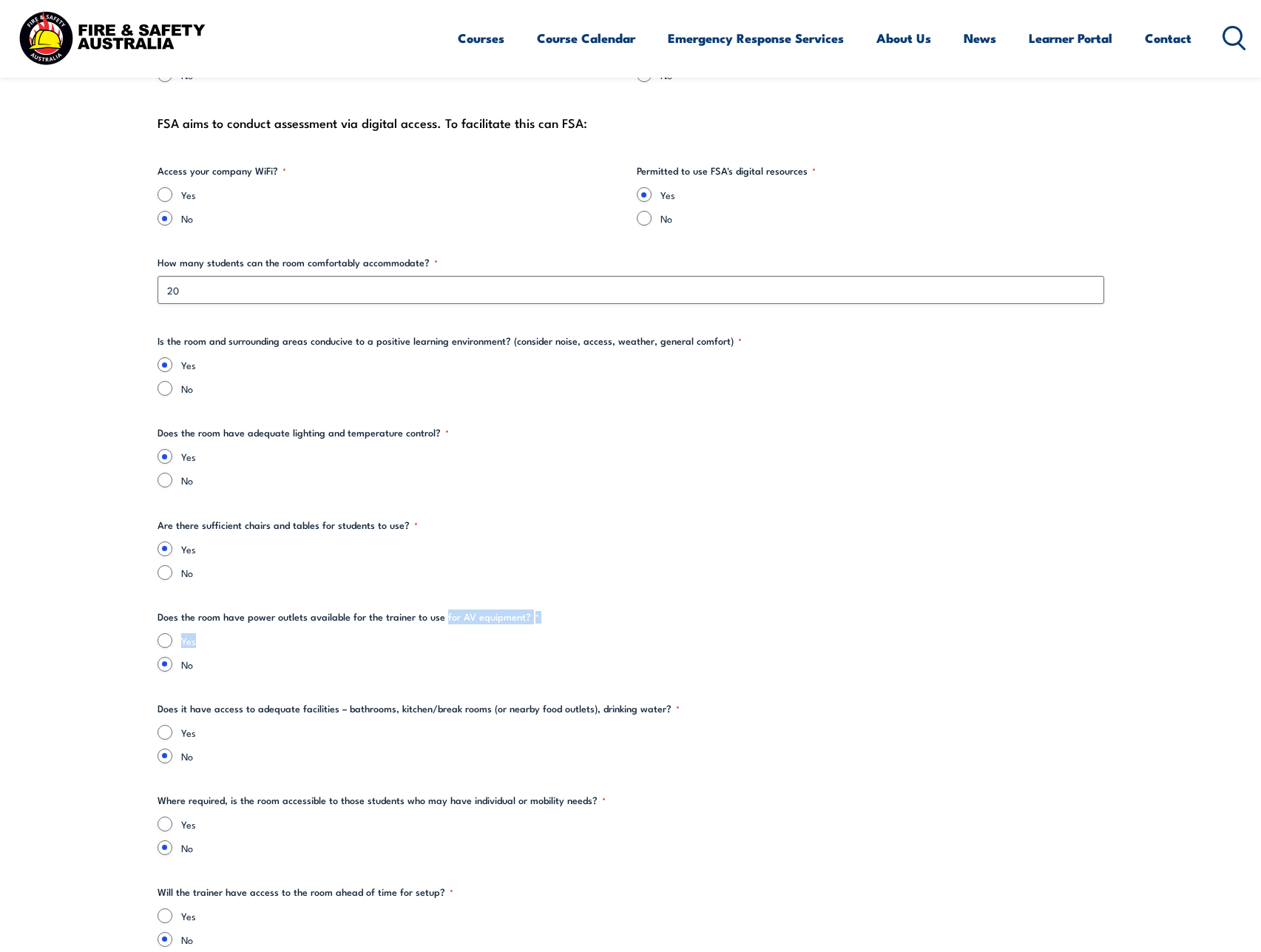
drag, startPoint x: 441, startPoint y: 617, endPoint x: 506, endPoint y: 625, distance: 65.5
click at [505, 625] on fieldset "Does the room have power outlets available for the trainer to use for AV equipm…" at bounding box center [631, 639] width 946 height 62
drag, startPoint x: 511, startPoint y: 624, endPoint x: 501, endPoint y: 623, distance: 10.0
click at [511, 623] on legend "Does the room have power outlets available for the trainer to use for AV equipm…" at bounding box center [349, 616] width 382 height 15
click at [167, 641] on input "Yes" at bounding box center [165, 640] width 15 height 15
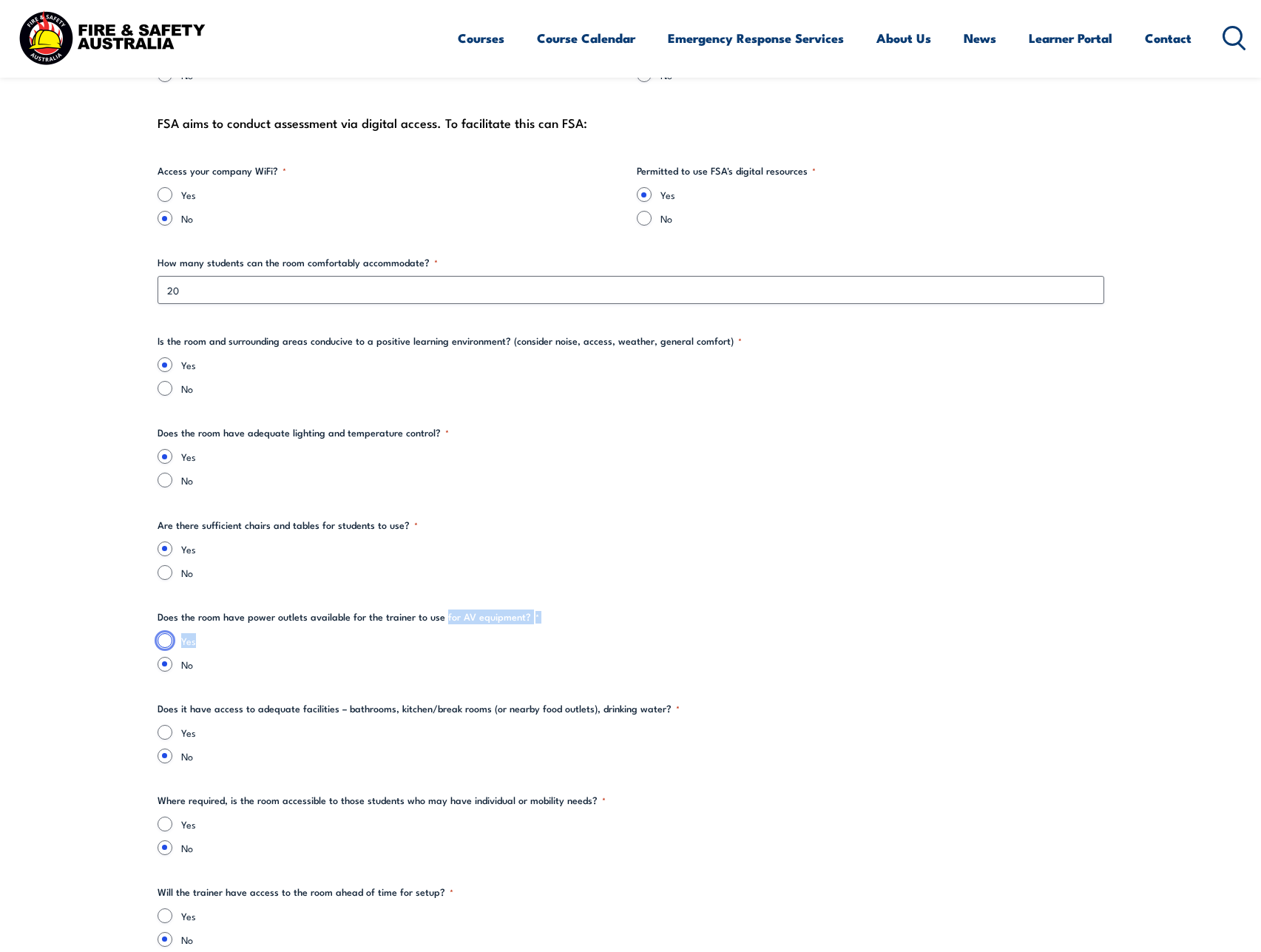
radio input "true"
click at [708, 621] on fieldset "Does the room have power outlets available for the trainer to use for AV equipm…" at bounding box center [631, 639] width 946 height 62
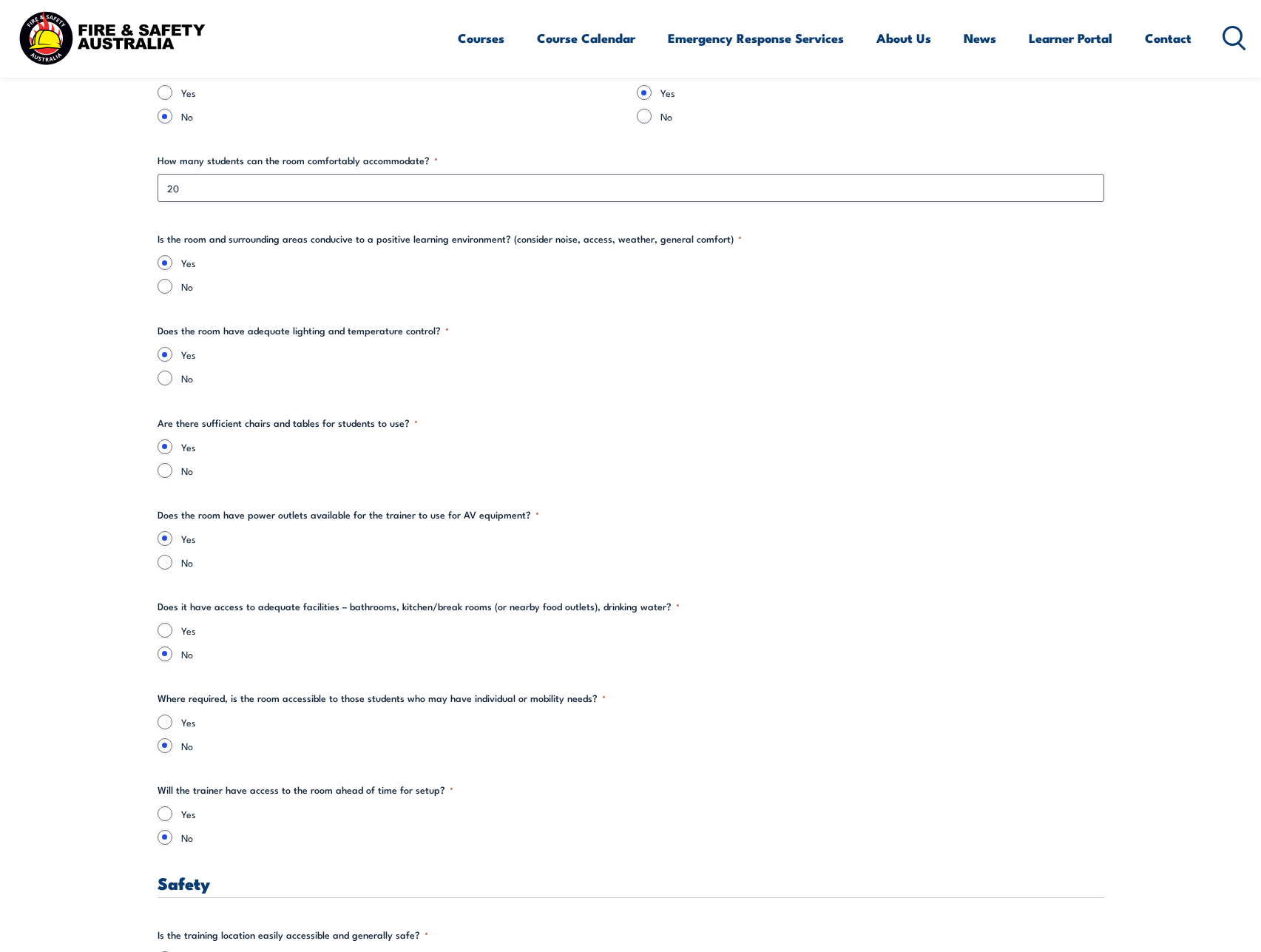
scroll to position [1775, 0]
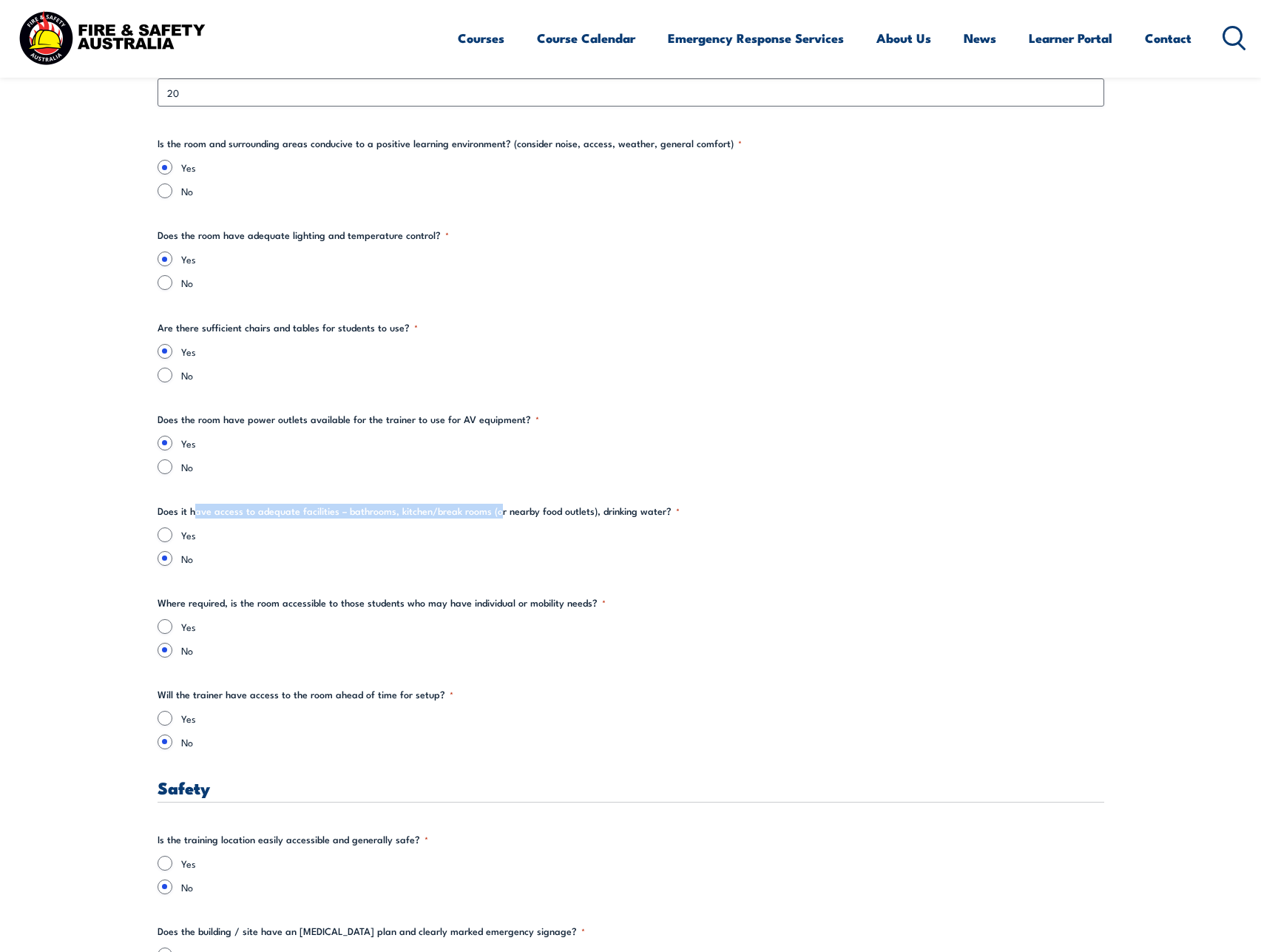
drag, startPoint x: 202, startPoint y: 512, endPoint x: 497, endPoint y: 513, distance: 295.0
click at [497, 513] on legend "Does it have access to adequate facilities – bathrooms, kitchen/break rooms (or…" at bounding box center [419, 511] width 522 height 15
click at [166, 539] on input "Yes" at bounding box center [165, 535] width 15 height 15
radio input "true"
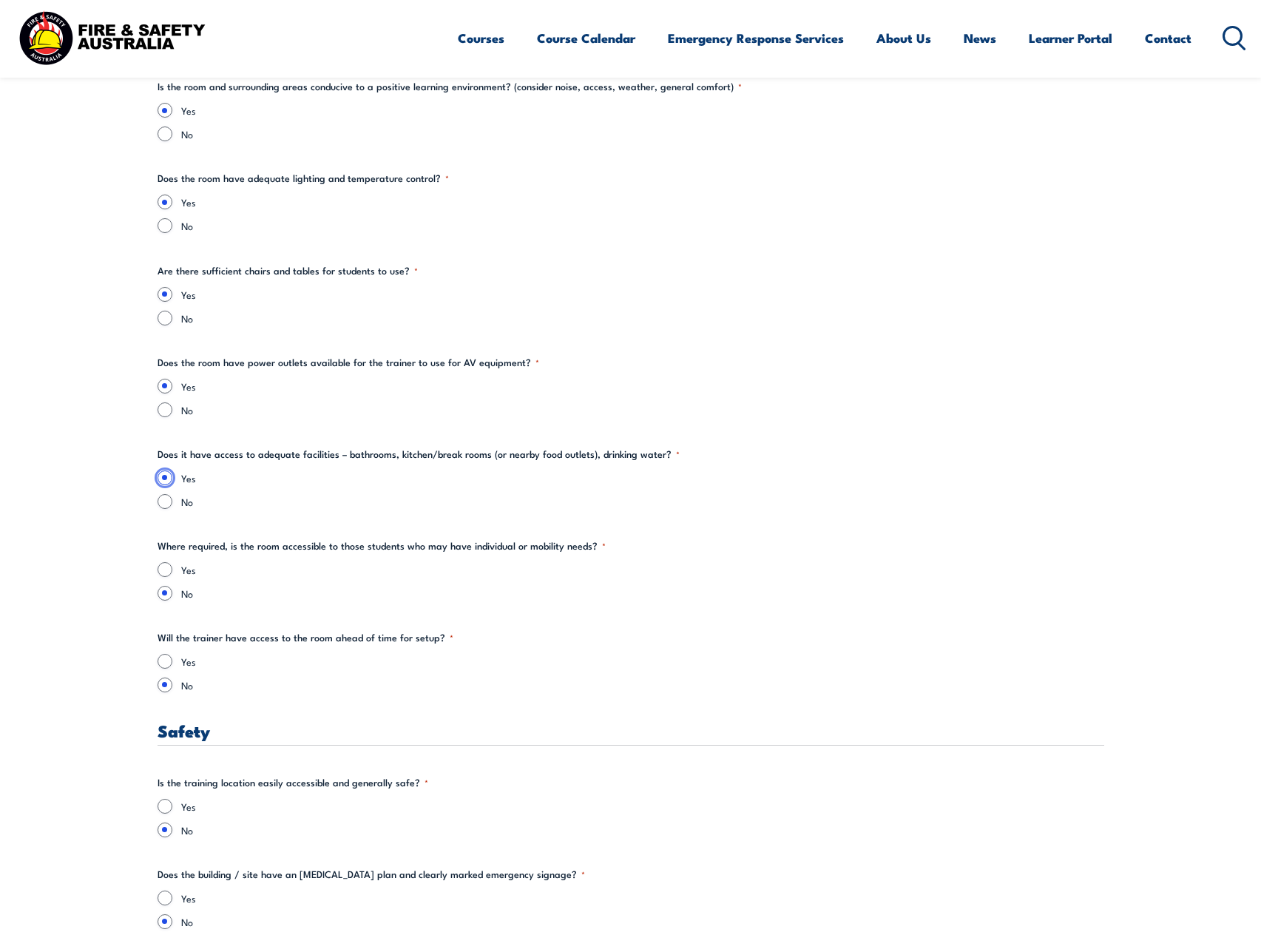
scroll to position [1873, 0]
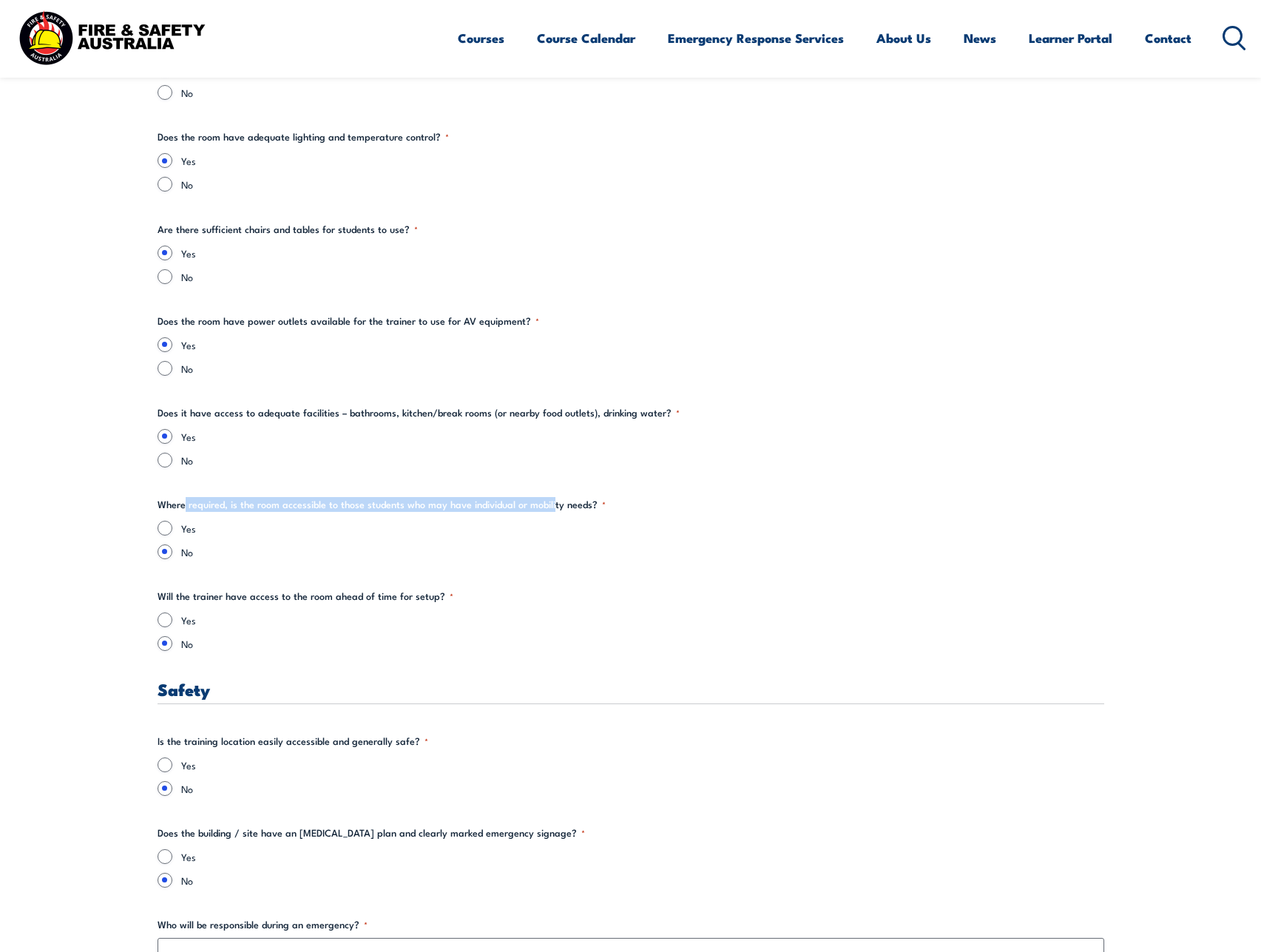
drag, startPoint x: 188, startPoint y: 498, endPoint x: 553, endPoint y: 498, distance: 365.0
click at [553, 498] on legend "Where required, is the room accessible to those students who may have individua…" at bounding box center [382, 505] width 448 height 15
click at [169, 528] on input "Yes" at bounding box center [165, 528] width 15 height 15
radio input "true"
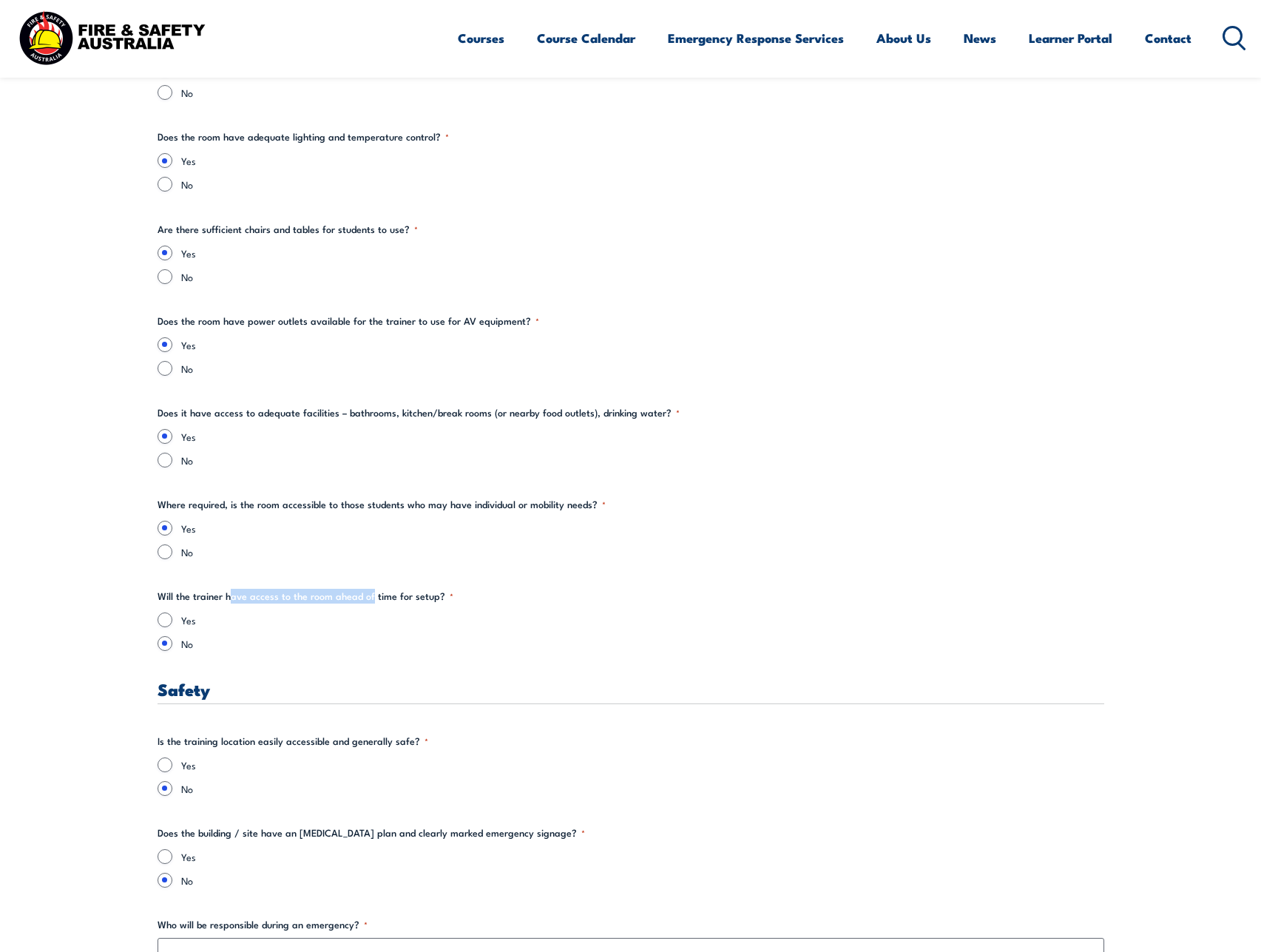
drag, startPoint x: 229, startPoint y: 592, endPoint x: 370, endPoint y: 594, distance: 141.0
click at [370, 594] on legend "Will the trainer have access to the room ahead of time for setup? *" at bounding box center [305, 596] width 296 height 15
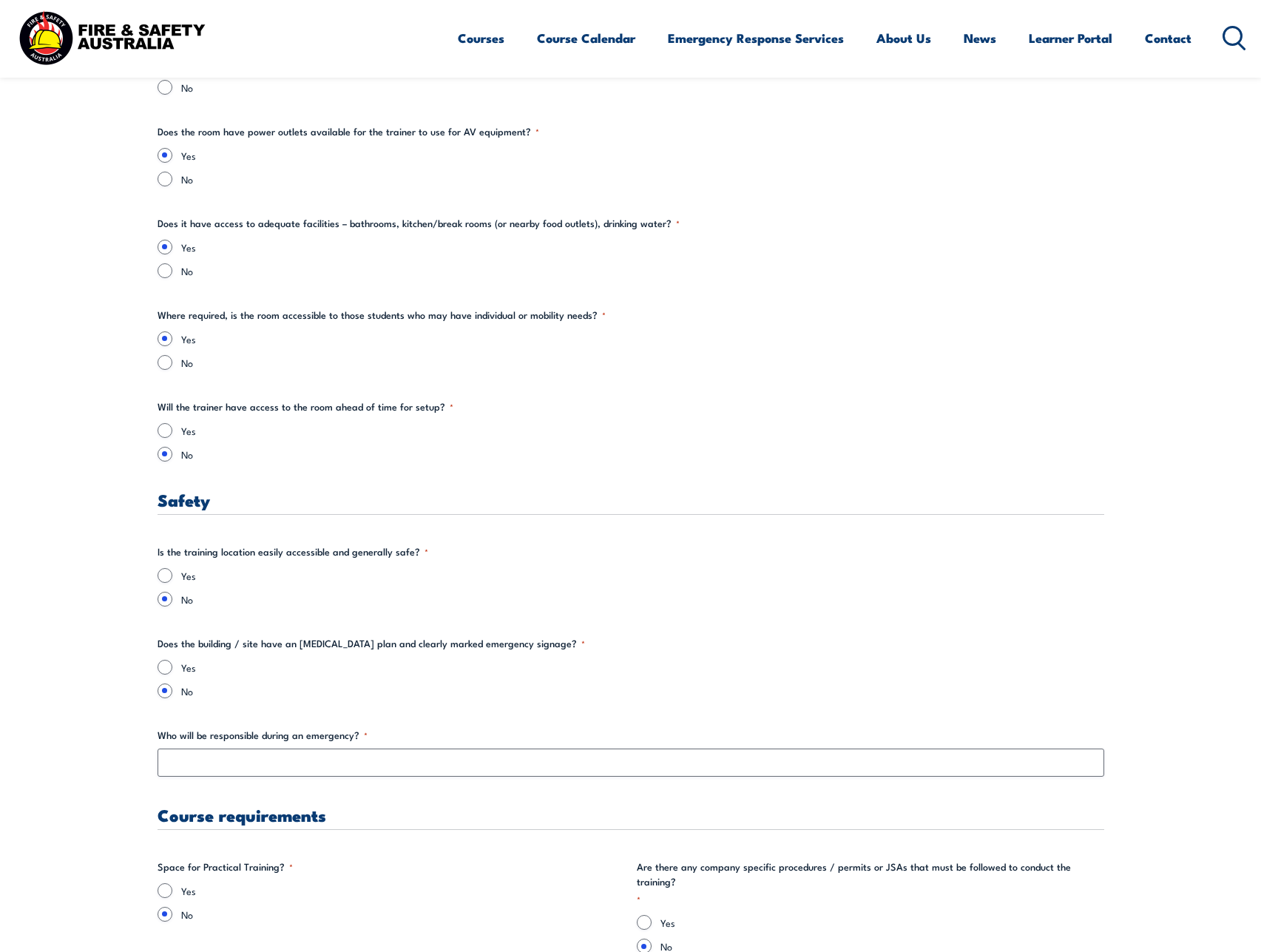
scroll to position [2070, 0]
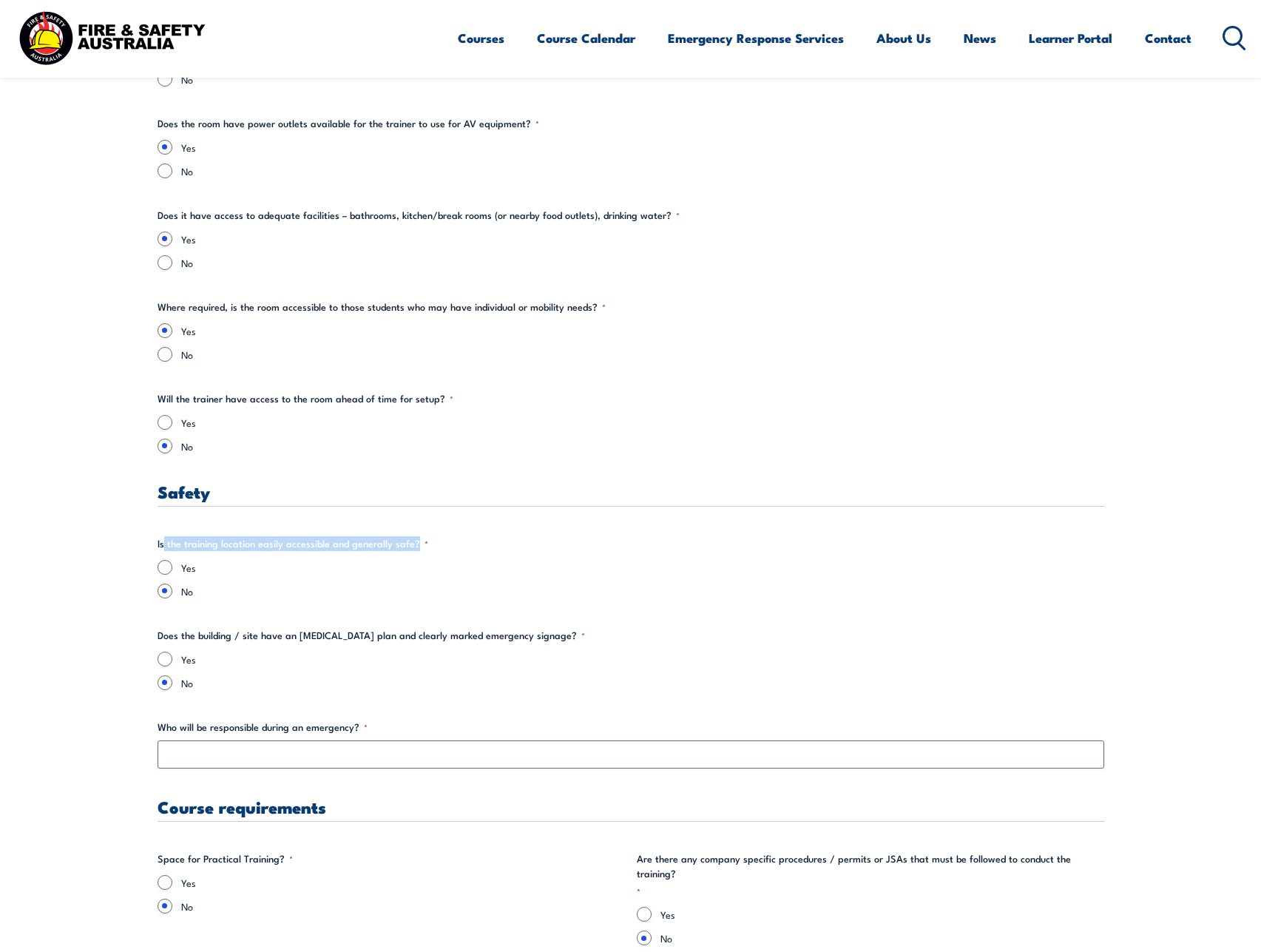
drag, startPoint x: 164, startPoint y: 544, endPoint x: 415, endPoint y: 550, distance: 251.1
click at [415, 550] on legend "Is the training location easily accessible and generally safe? *" at bounding box center [292, 543] width 270 height 15
drag, startPoint x: 399, startPoint y: 546, endPoint x: 190, endPoint y: 546, distance: 209.0
click at [190, 546] on legend "Is the training location easily accessible and generally safe? *" at bounding box center [292, 543] width 270 height 15
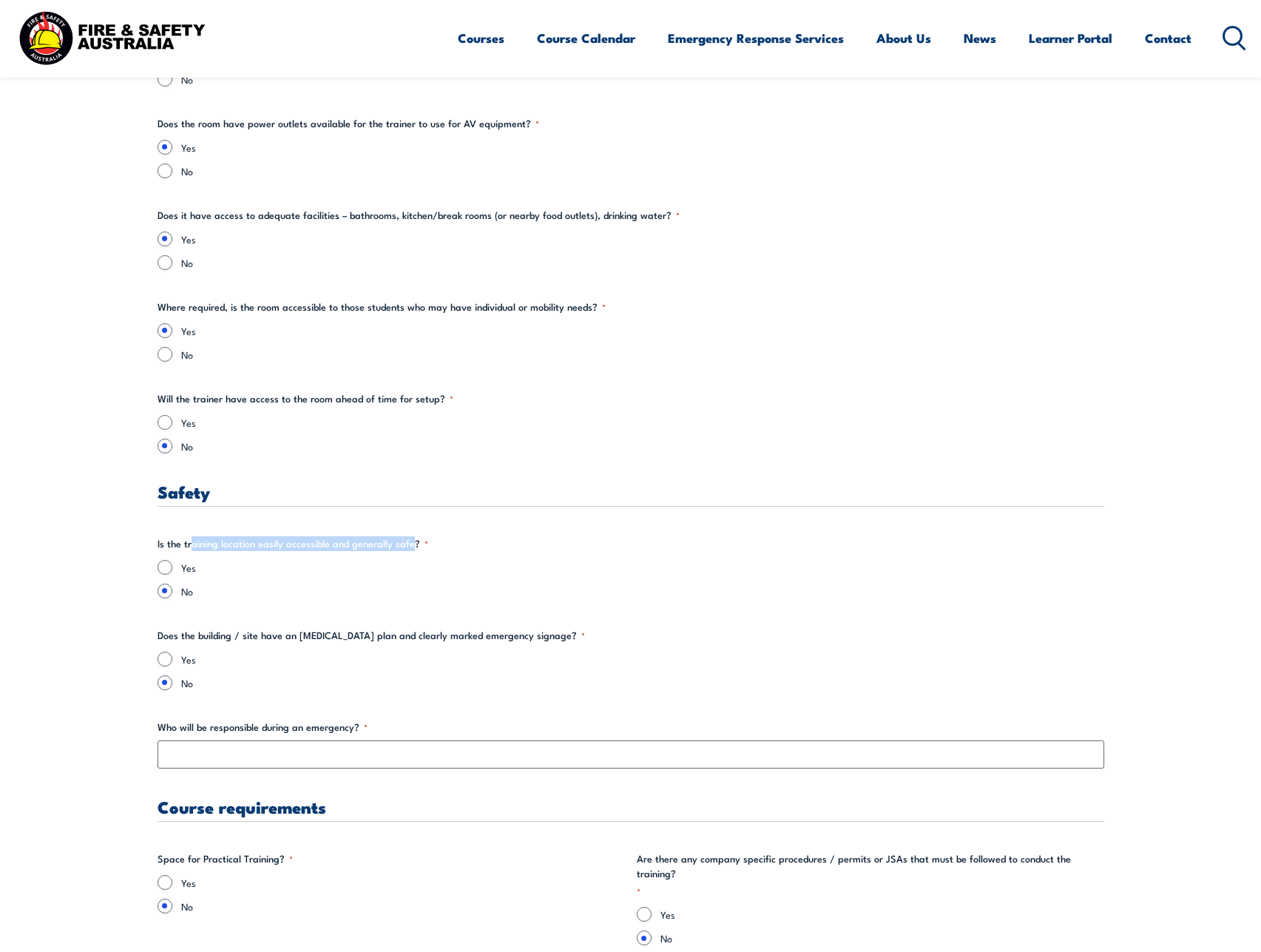
click at [190, 546] on legend "Is the training location easily accessible and generally safe? *" at bounding box center [292, 543] width 270 height 15
click at [166, 569] on input "Yes" at bounding box center [165, 567] width 15 height 15
radio input "true"
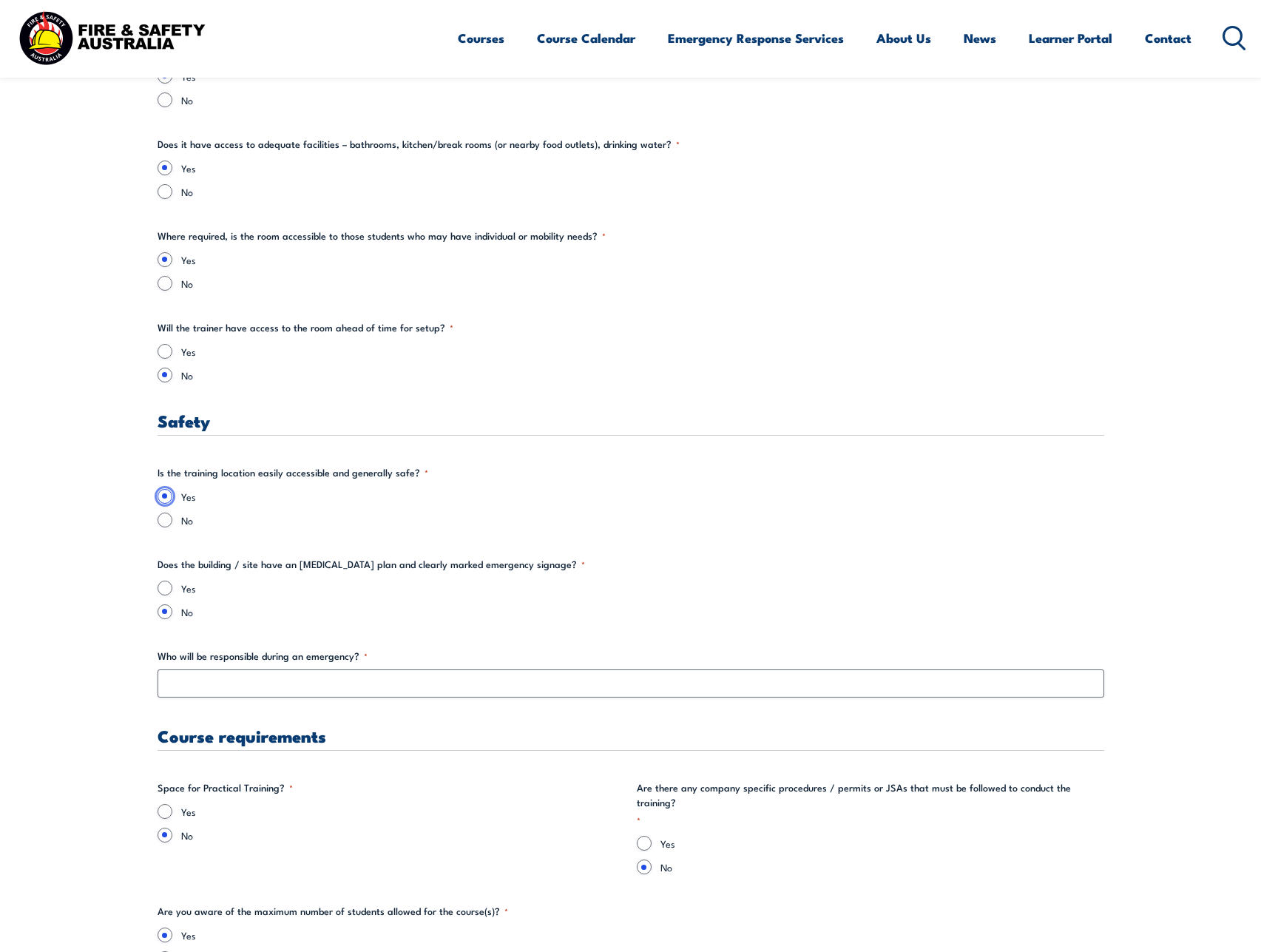
scroll to position [2267, 0]
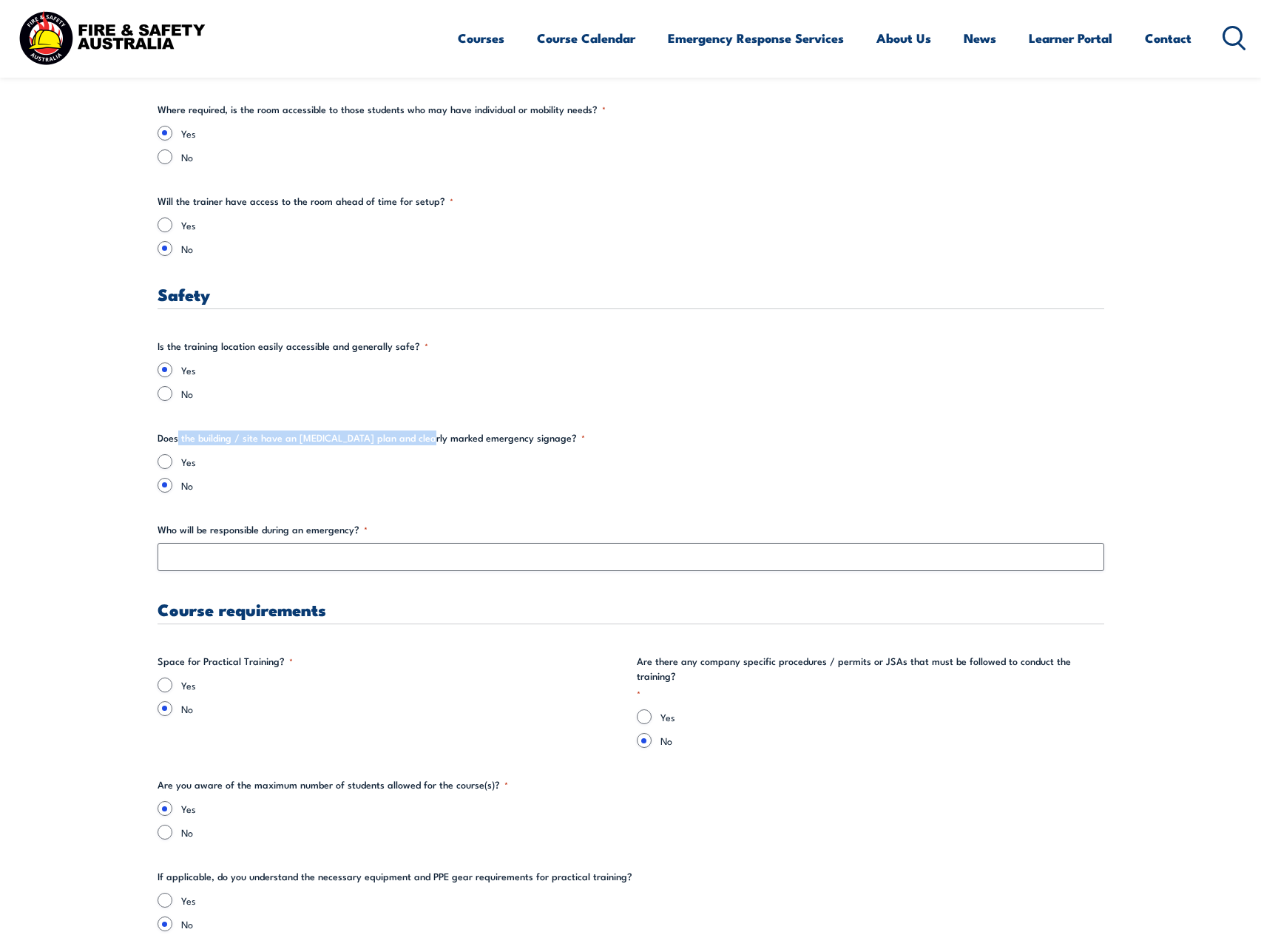
drag, startPoint x: 177, startPoint y: 442, endPoint x: 433, endPoint y: 435, distance: 256.1
click at [433, 435] on legend "Does the building / site have an [MEDICAL_DATA] plan and clearly marked emergen…" at bounding box center [371, 438] width 427 height 15
drag, startPoint x: 286, startPoint y: 436, endPoint x: 516, endPoint y: 449, distance: 230.4
click at [516, 449] on fieldset "Does the building / site have an [MEDICAL_DATA] plan and clearly marked emergen…" at bounding box center [631, 461] width 946 height 62
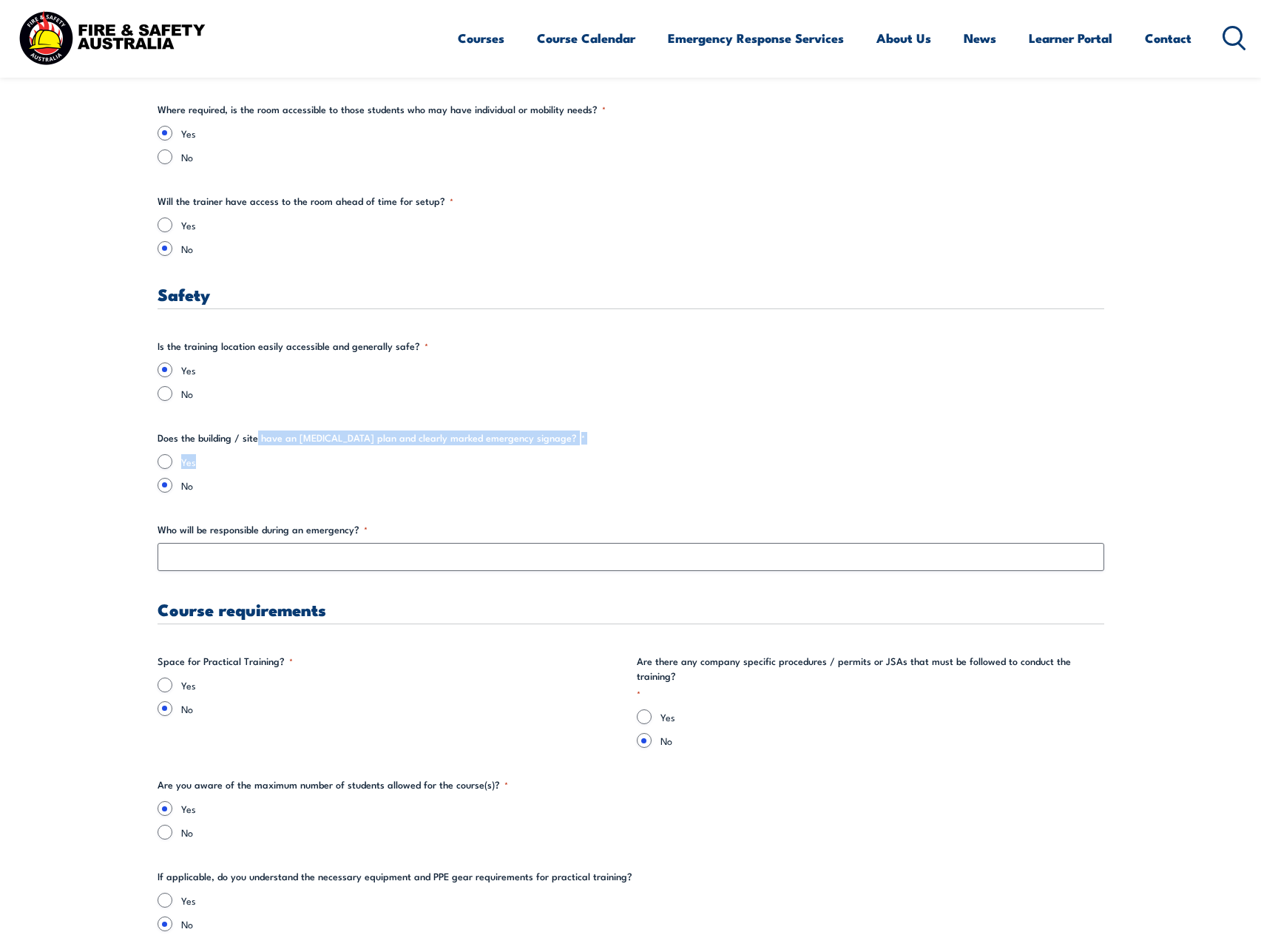
click at [516, 449] on fieldset "Does the building / site have an [MEDICAL_DATA] plan and clearly marked emergen…" at bounding box center [631, 461] width 946 height 62
click at [514, 436] on legend "Does the building / site have an [MEDICAL_DATA] plan and clearly marked emergen…" at bounding box center [371, 438] width 427 height 15
click at [166, 458] on input "Yes" at bounding box center [165, 461] width 15 height 15
radio input "true"
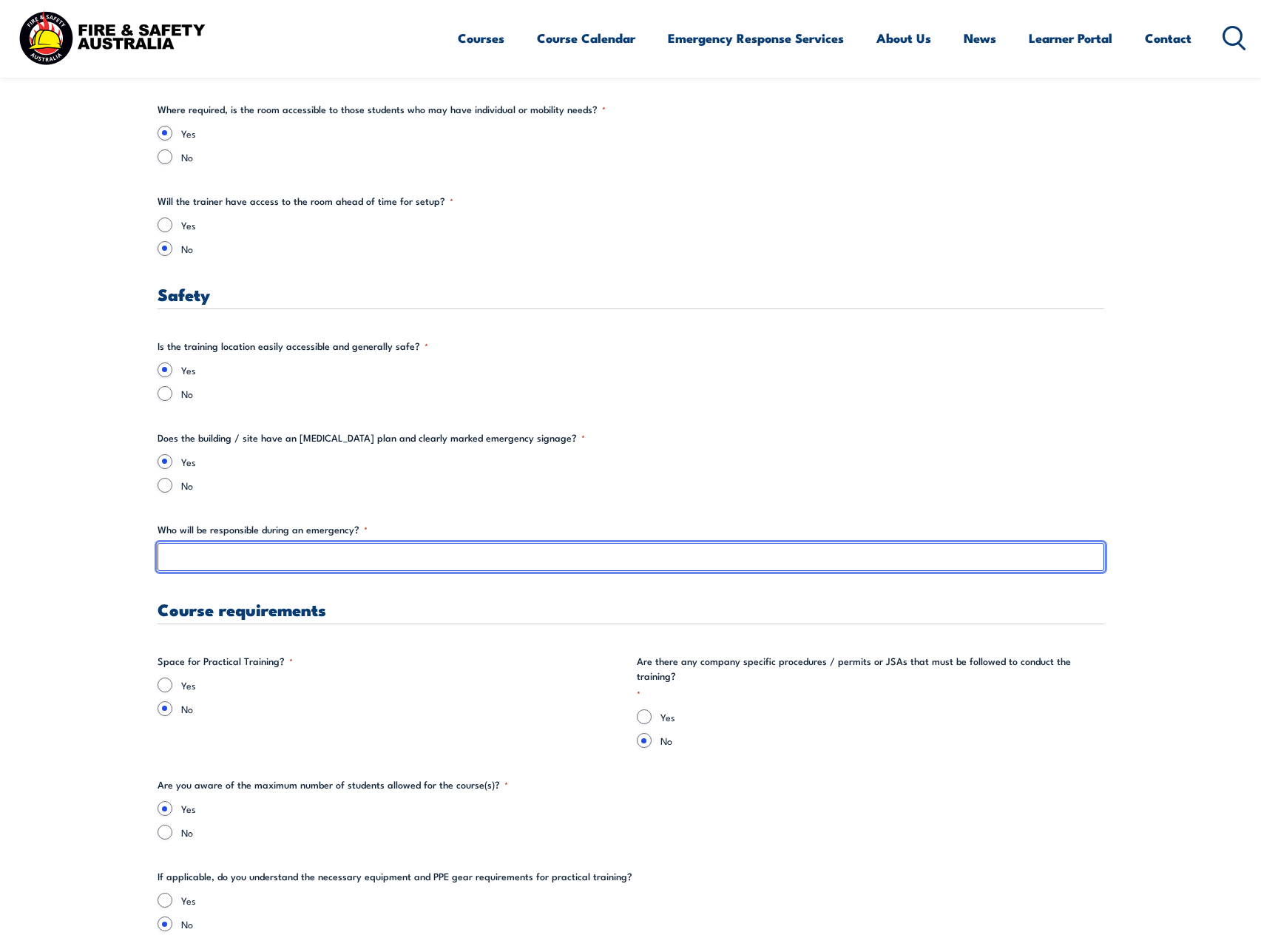
click at [309, 559] on input "Who will be responsible during an emergency? *" at bounding box center [631, 556] width 946 height 28
type input "k"
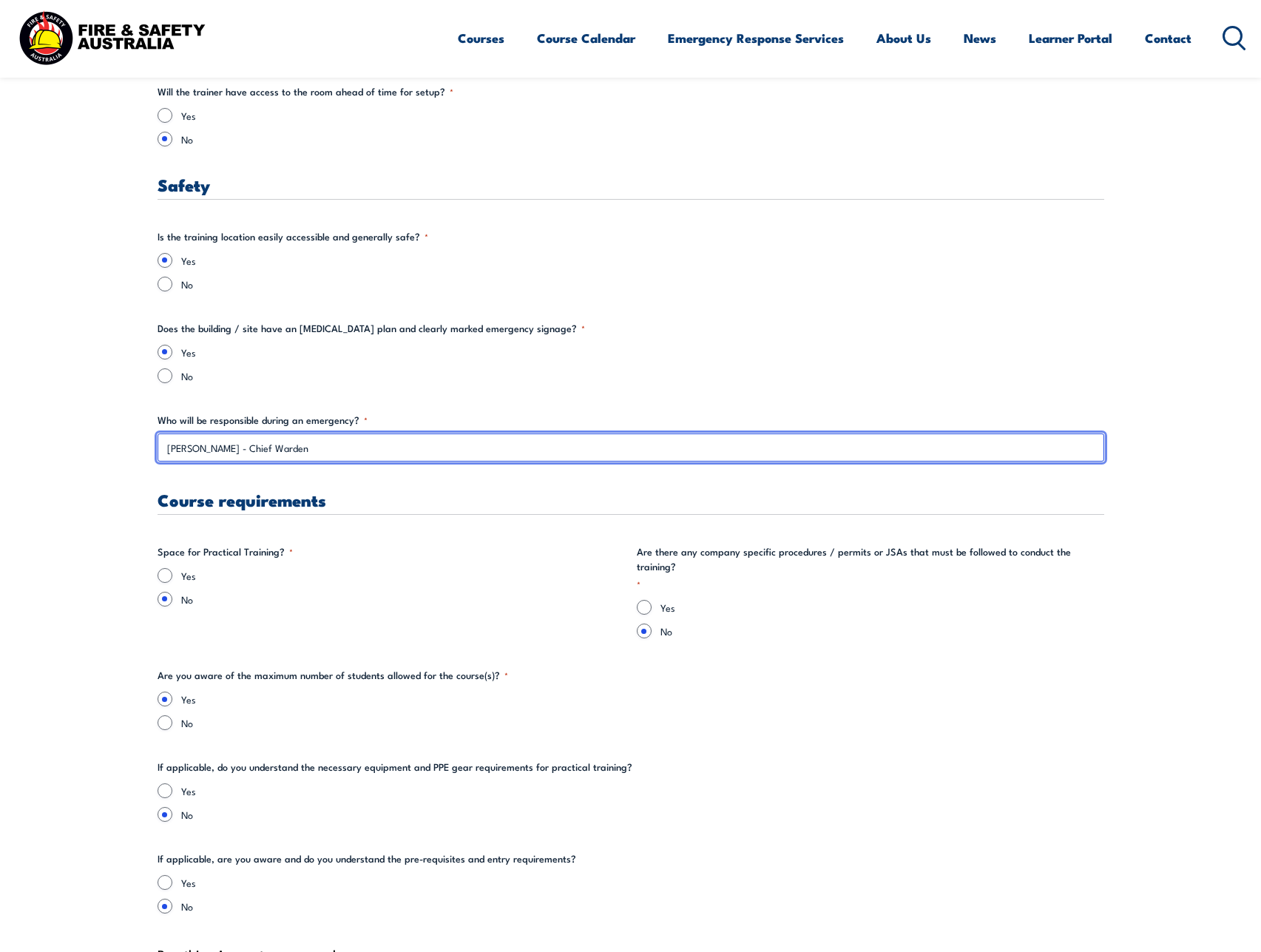
scroll to position [2465, 0]
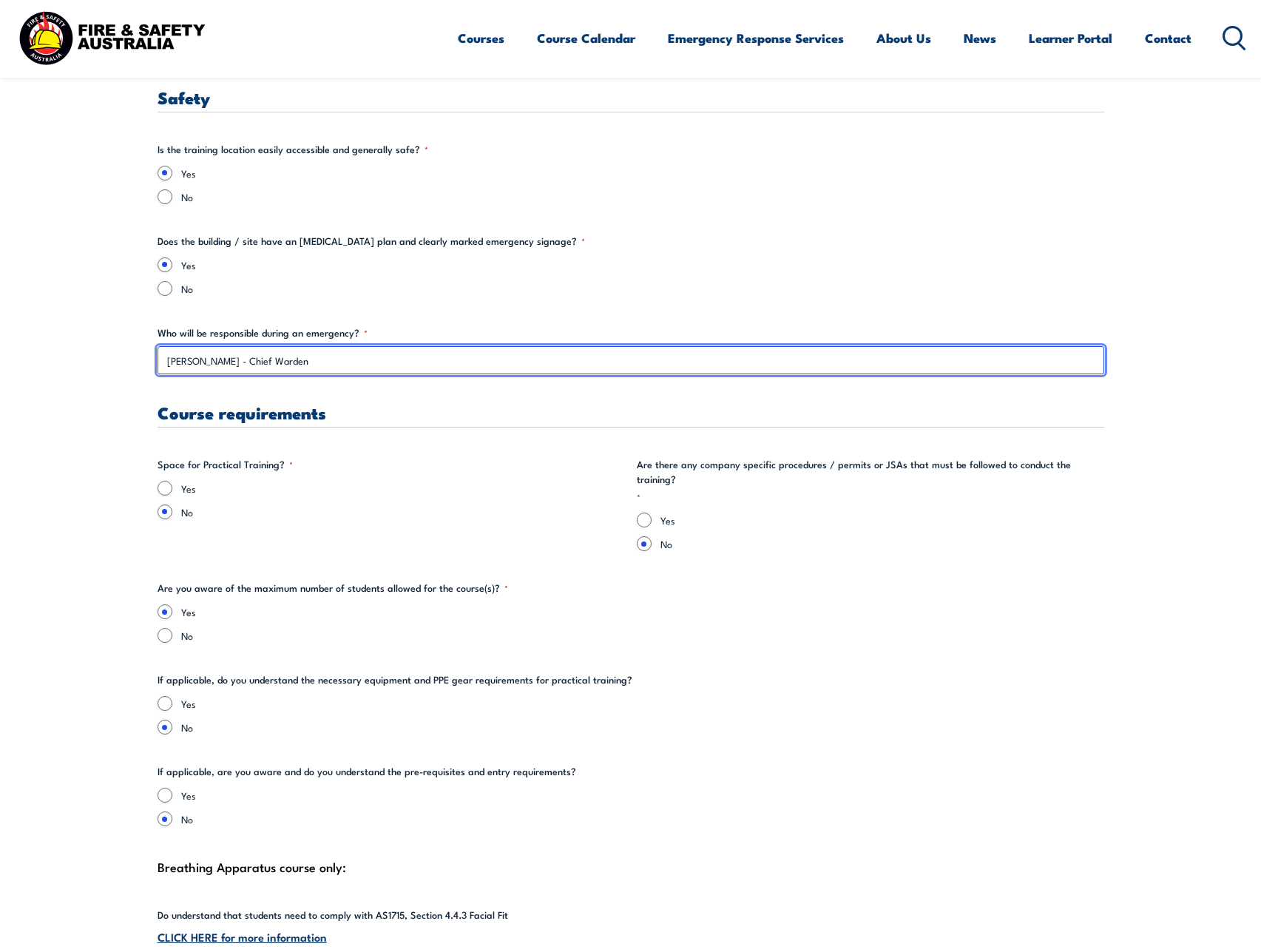
type input "[PERSON_NAME] - Chief Warden"
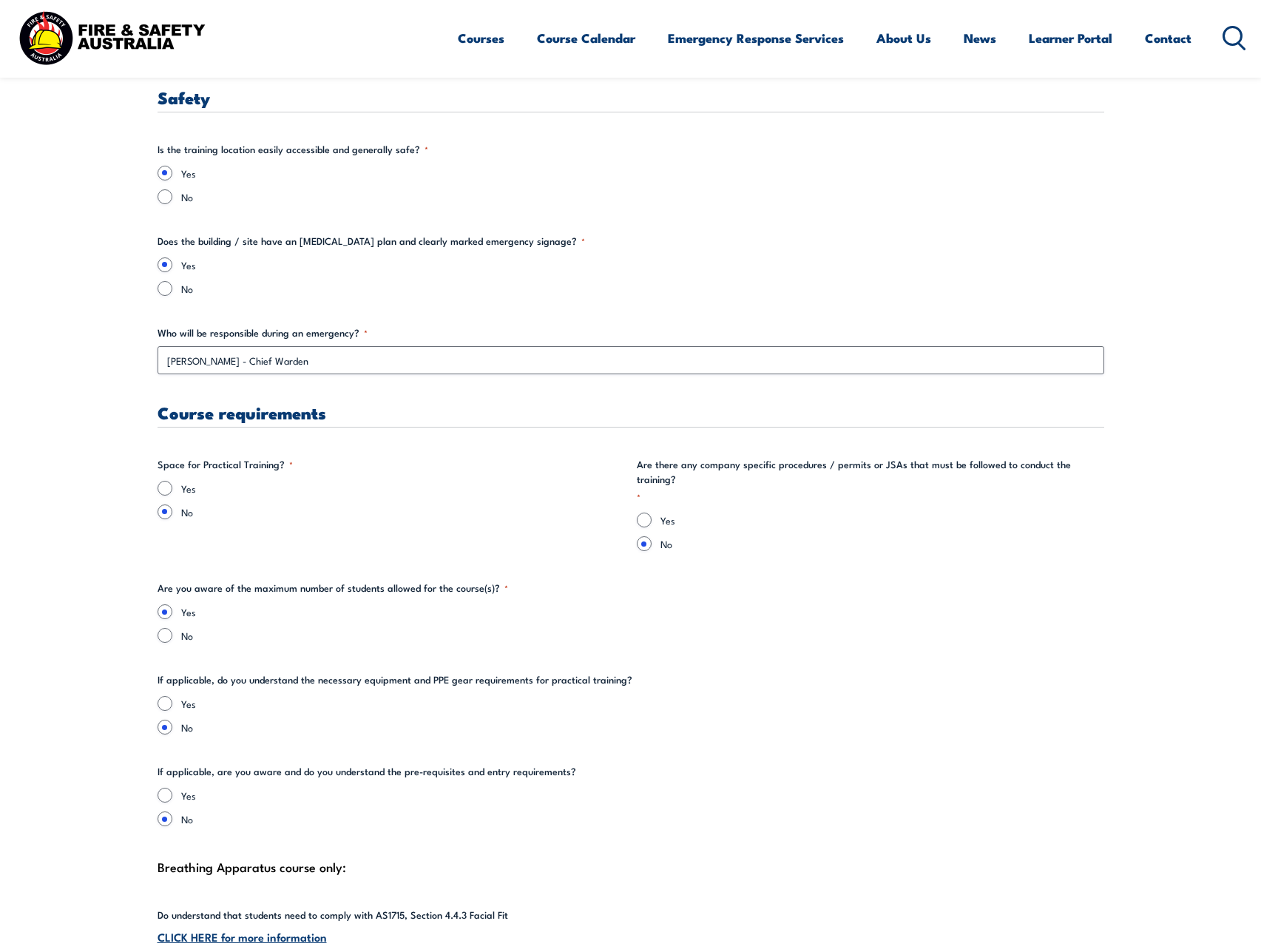
click at [425, 488] on label "Yes" at bounding box center [402, 488] width 444 height 15
click at [172, 488] on input "Yes" at bounding box center [165, 488] width 15 height 15
radio input "true"
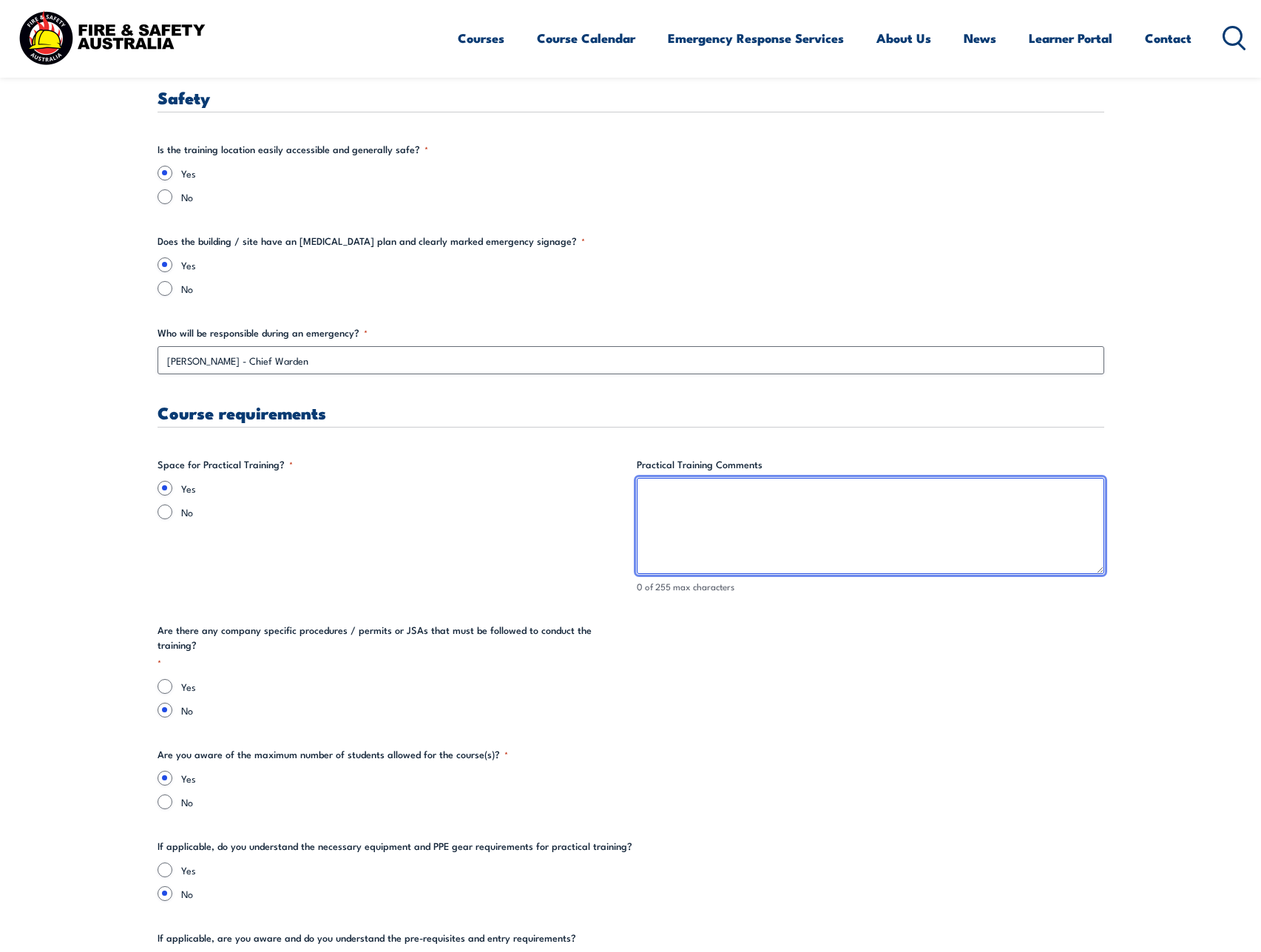
click at [768, 502] on textarea "Practical Training Comments" at bounding box center [870, 526] width 468 height 96
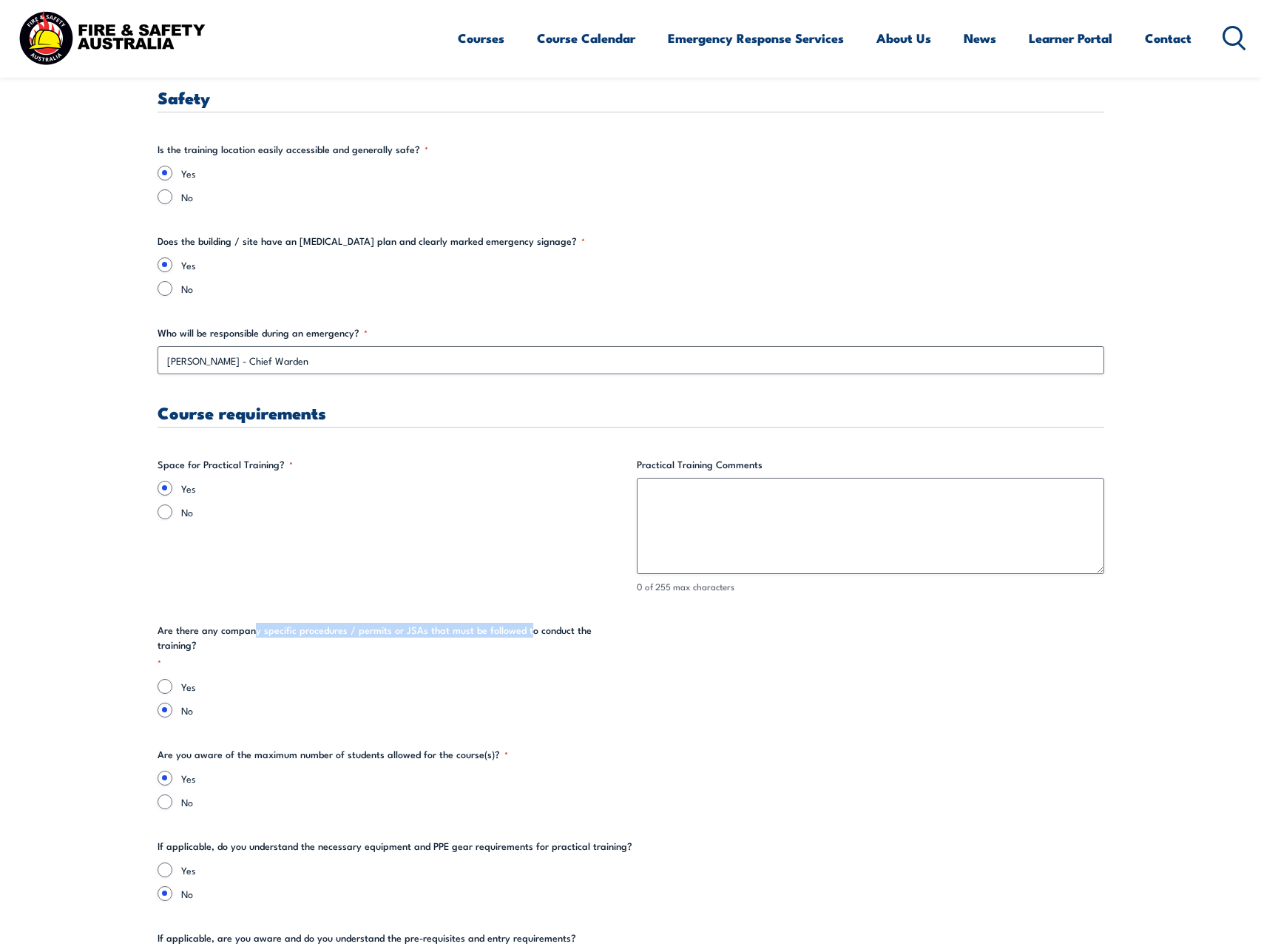
drag, startPoint x: 254, startPoint y: 627, endPoint x: 524, endPoint y: 627, distance: 270.0
click at [524, 627] on legend "Are there any company specific procedures / permits or JSAs that must be follow…" at bounding box center [391, 646] width 468 height 46
click at [527, 627] on legend "Are there any company specific procedures / permits or JSAs that must be follow…" at bounding box center [391, 646] width 468 height 46
